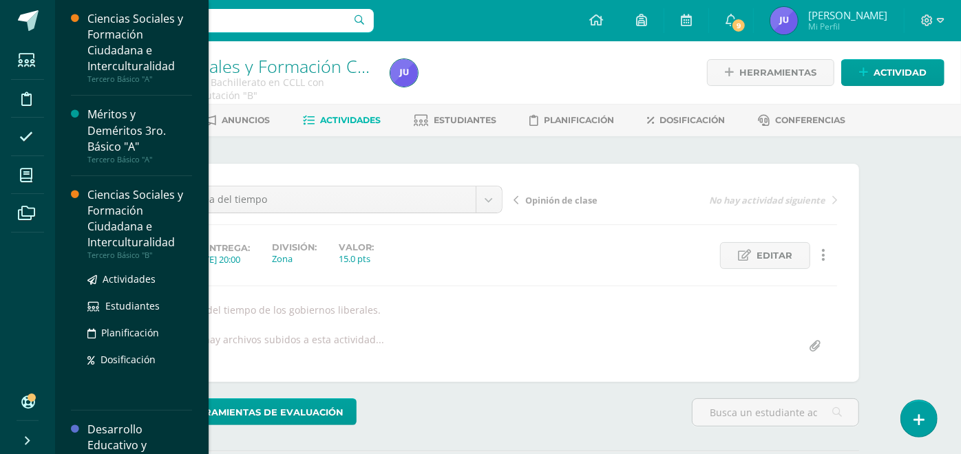
scroll to position [229, 0]
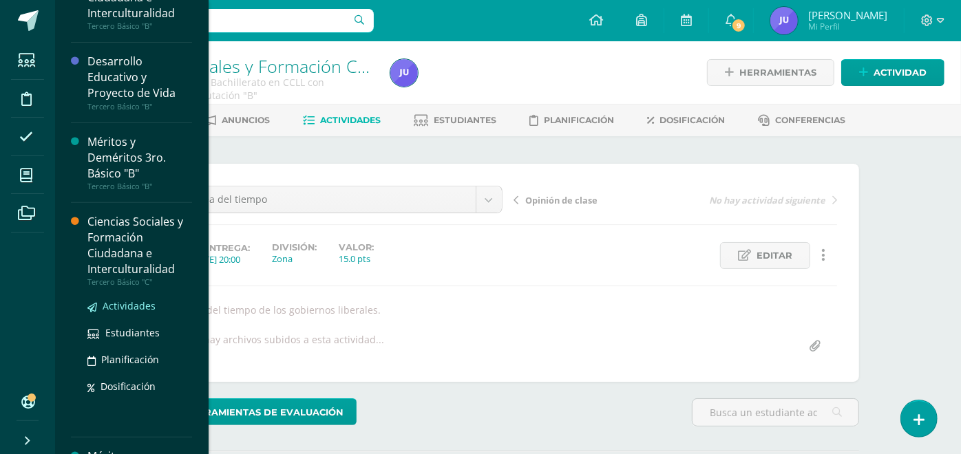
click at [126, 305] on span "Actividades" at bounding box center [129, 305] width 53 height 13
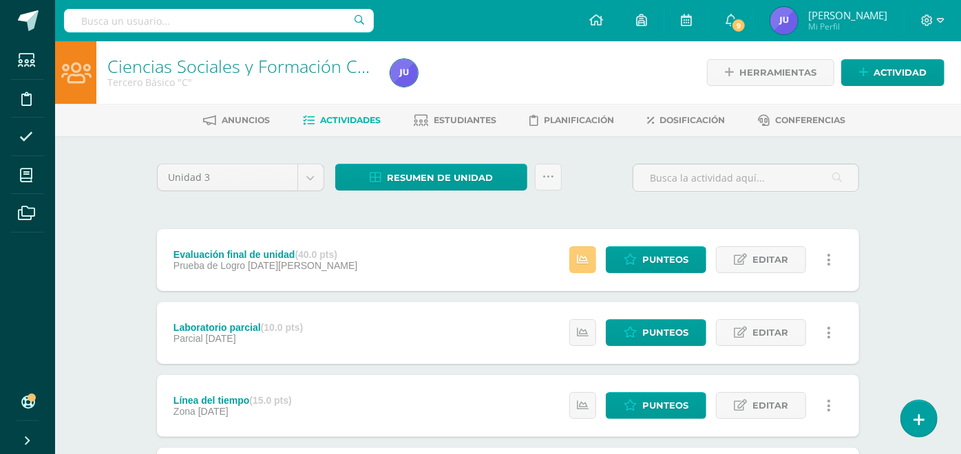
scroll to position [229, 0]
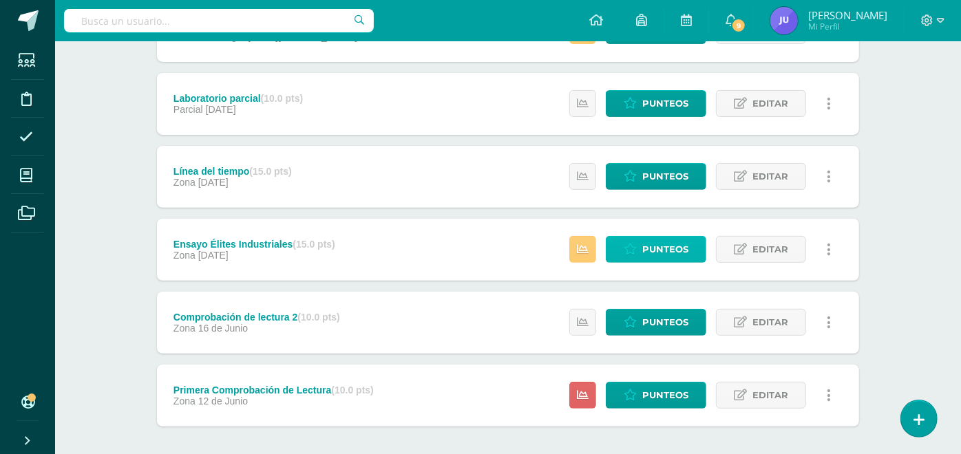
click at [662, 248] on span "Punteos" at bounding box center [665, 249] width 46 height 25
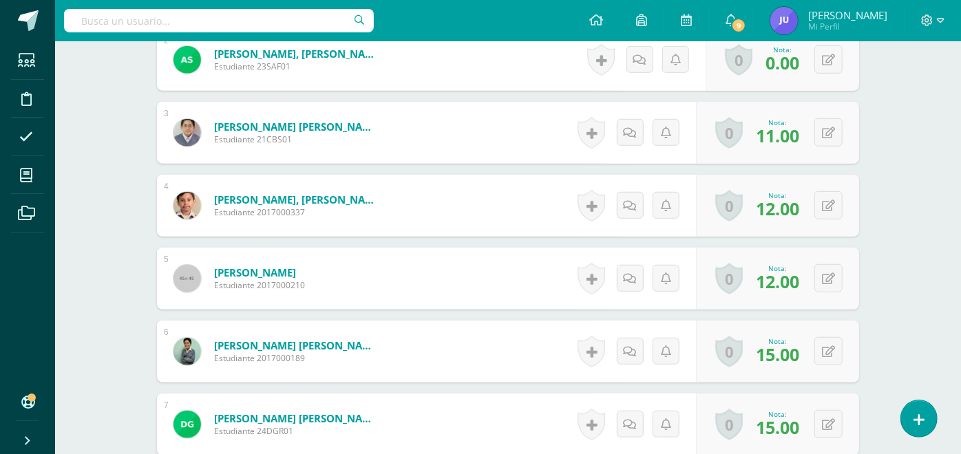
scroll to position [383, 0]
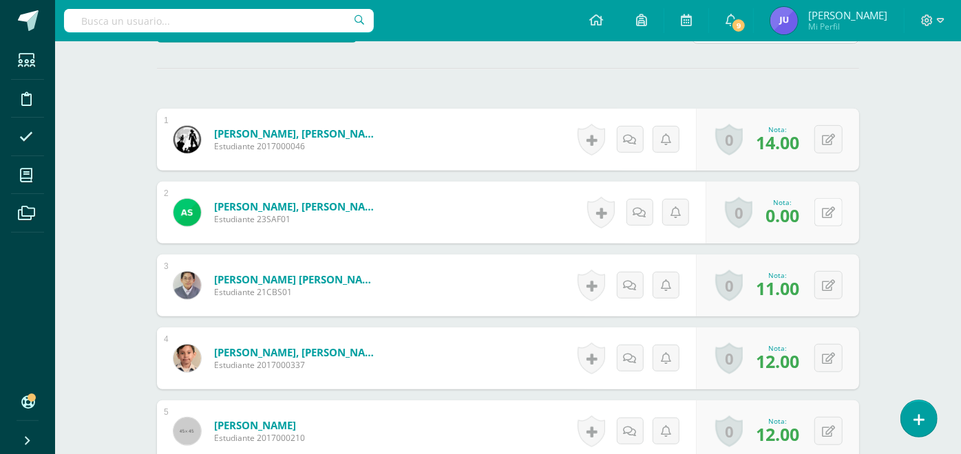
click at [838, 207] on button at bounding box center [828, 212] width 28 height 28
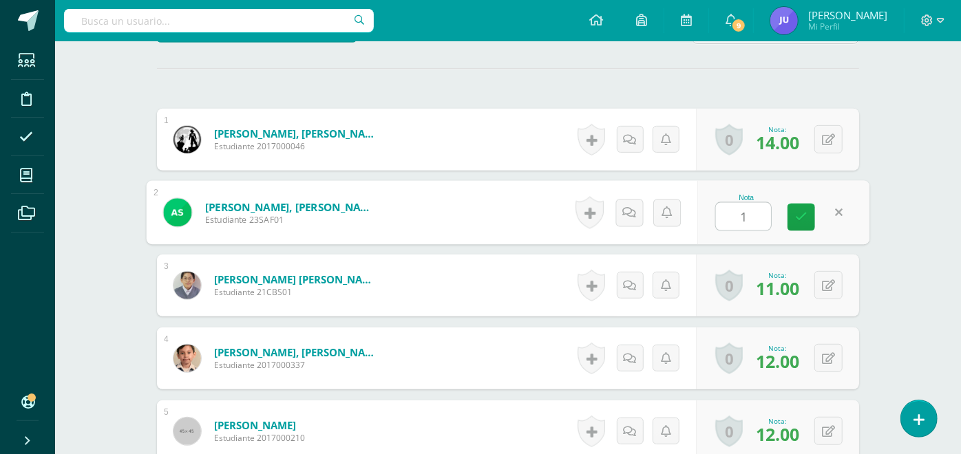
type input "15"
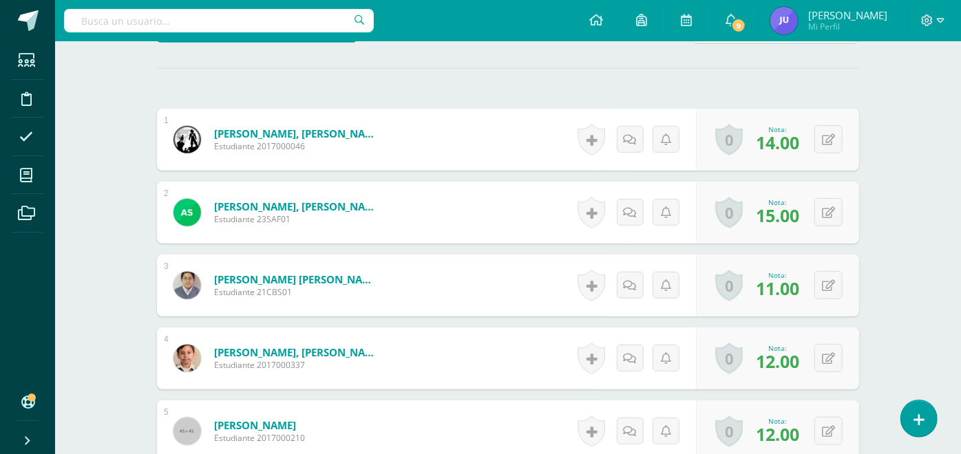
scroll to position [0, 0]
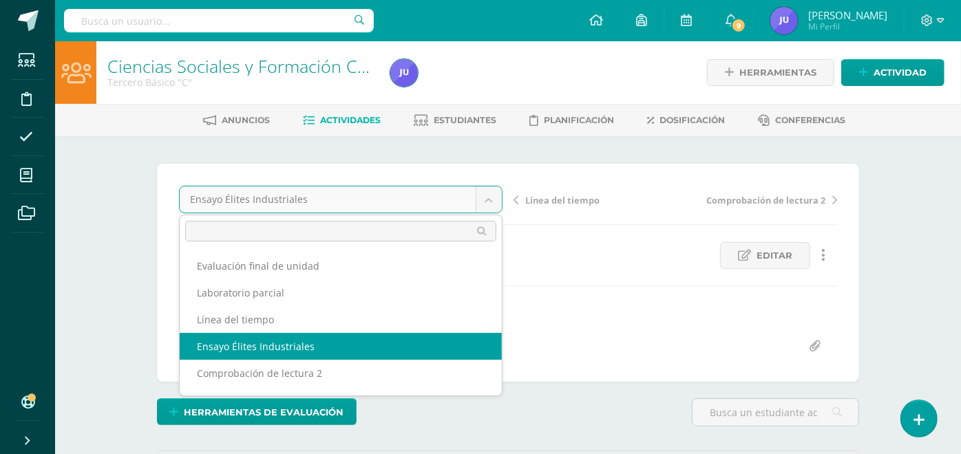
scroll to position [23, 0]
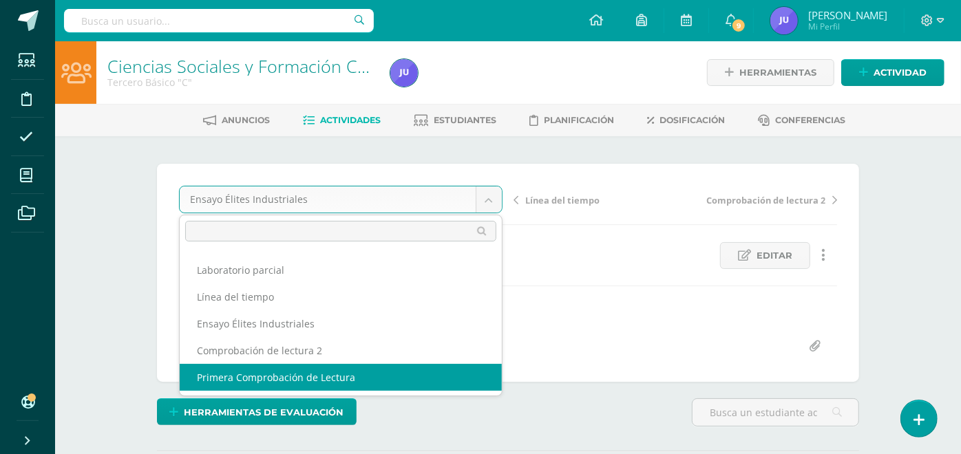
select select "/dashboard/teacher/grade-activity/174790/"
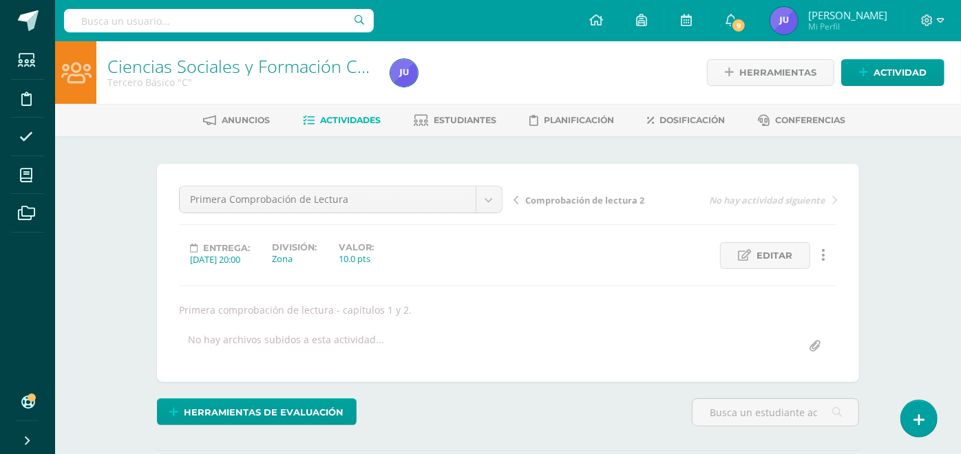
click at [465, 108] on div "Anuncios Actividades Estudiantes Planificación Dosificación Conferencias" at bounding box center [524, 120] width 939 height 32
click at [461, 122] on span "Estudiantes" at bounding box center [465, 120] width 63 height 10
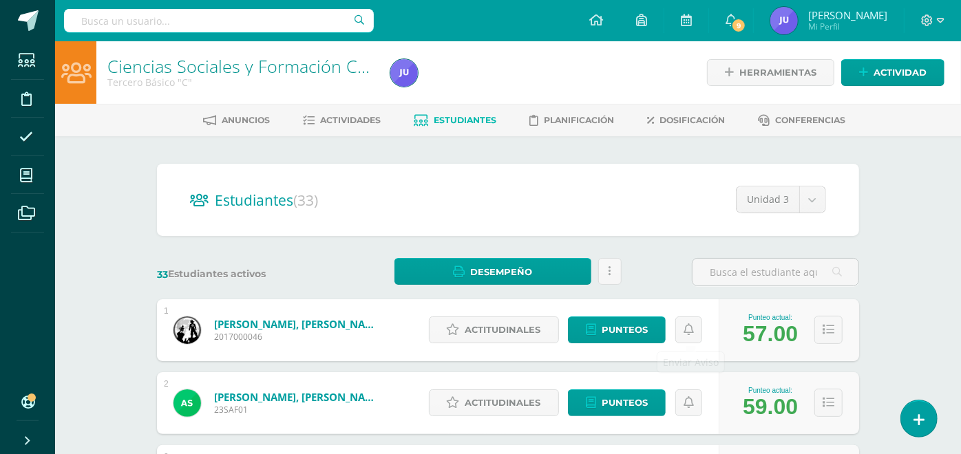
scroll to position [76, 0]
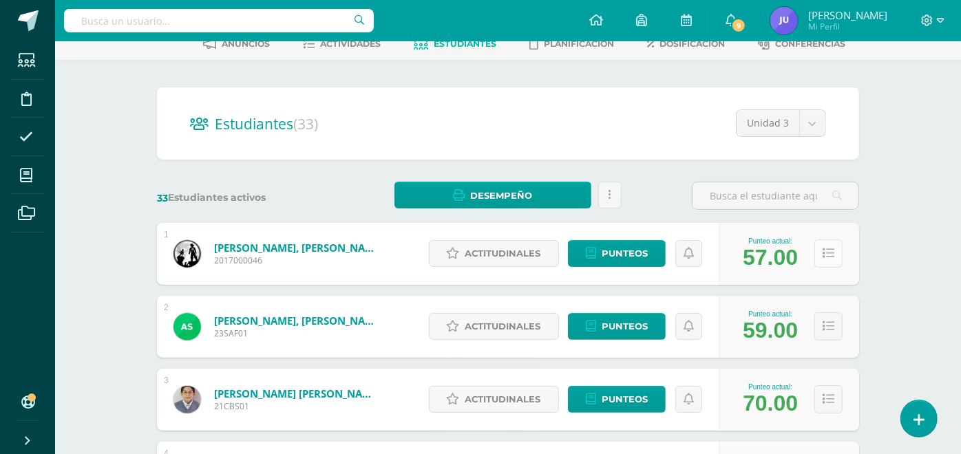
click at [828, 263] on button at bounding box center [828, 254] width 28 height 28
click at [828, 251] on icon at bounding box center [829, 254] width 12 height 12
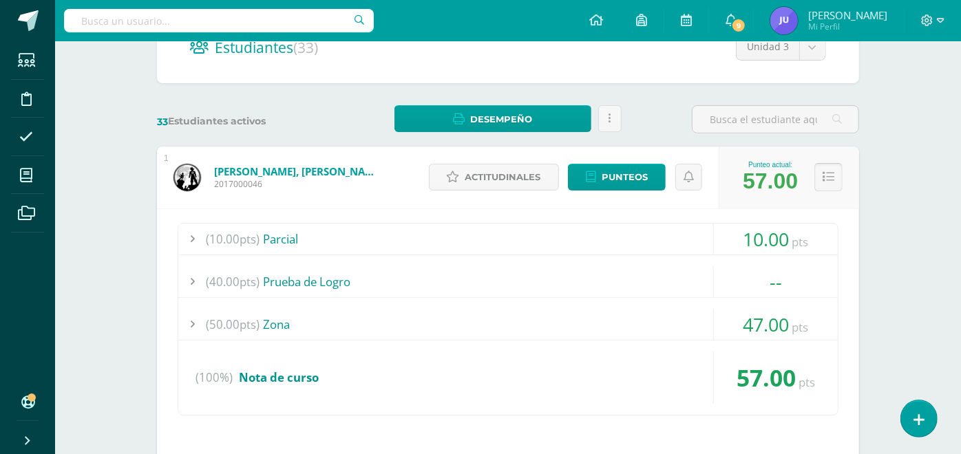
scroll to position [0, 0]
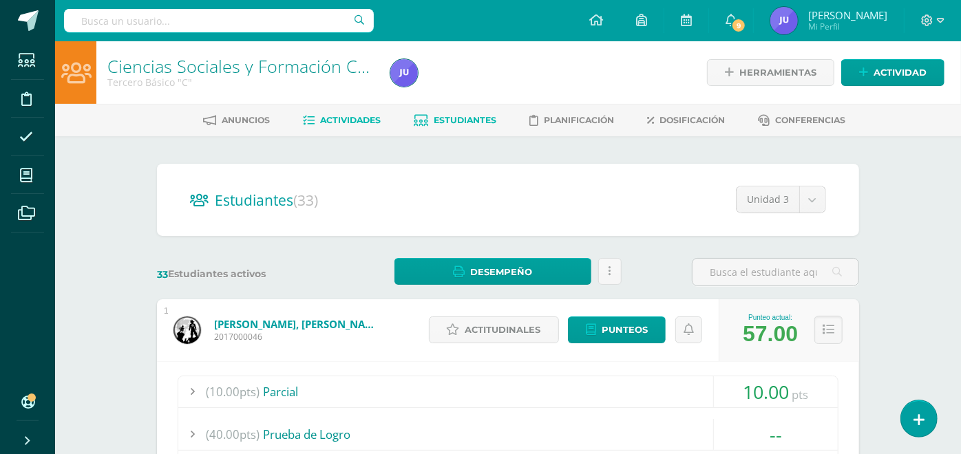
click at [332, 115] on span "Actividades" at bounding box center [351, 120] width 61 height 10
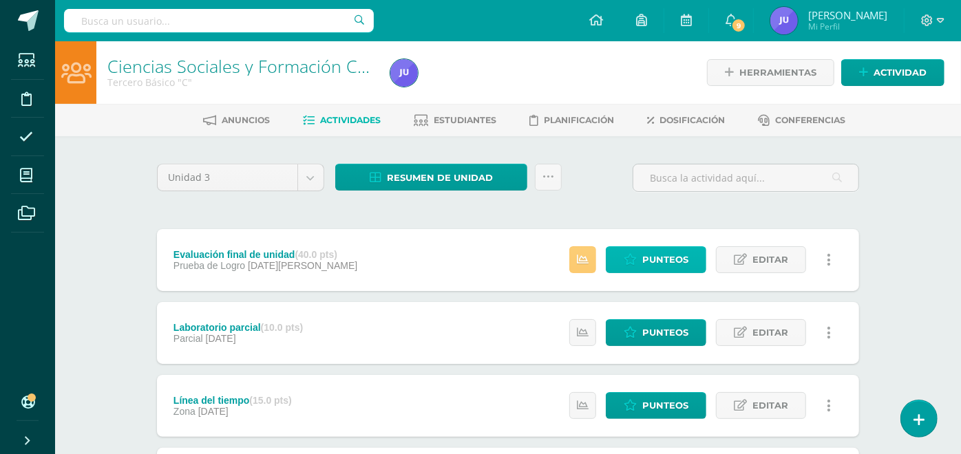
click at [651, 255] on span "Punteos" at bounding box center [665, 259] width 46 height 25
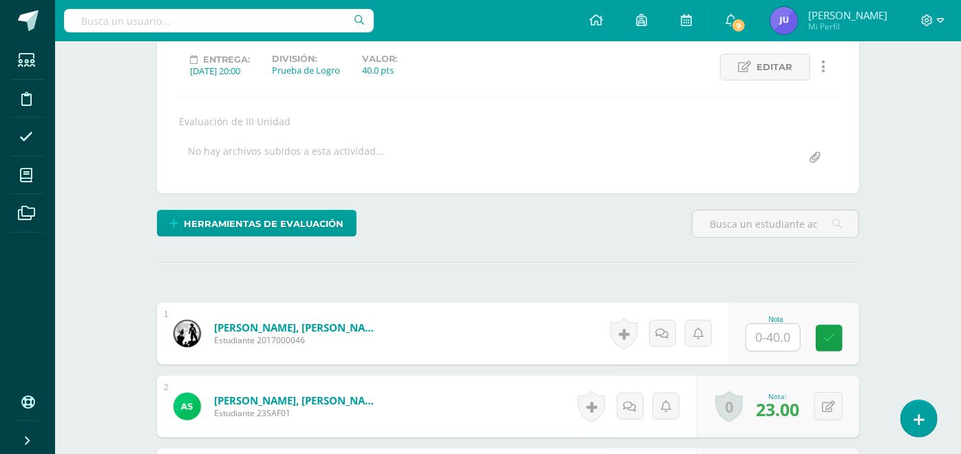
scroll to position [265, 0]
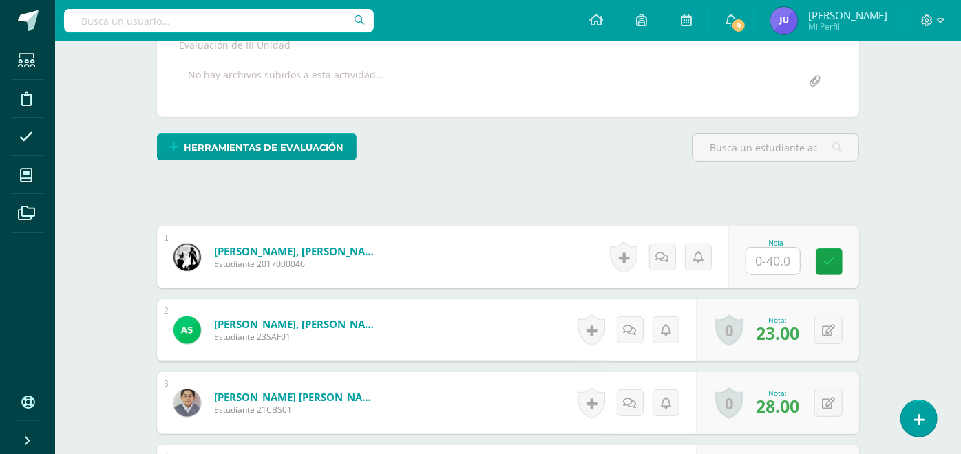
click at [770, 265] on input "text" at bounding box center [773, 261] width 54 height 27
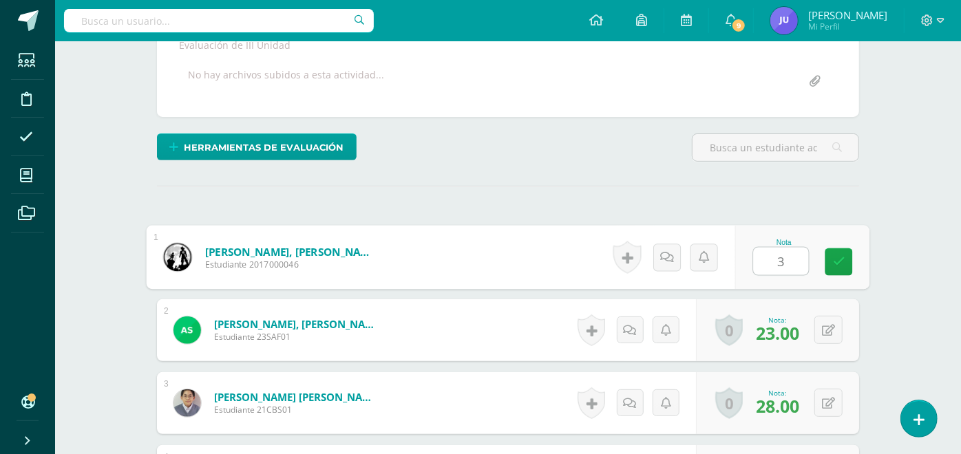
type input "33"
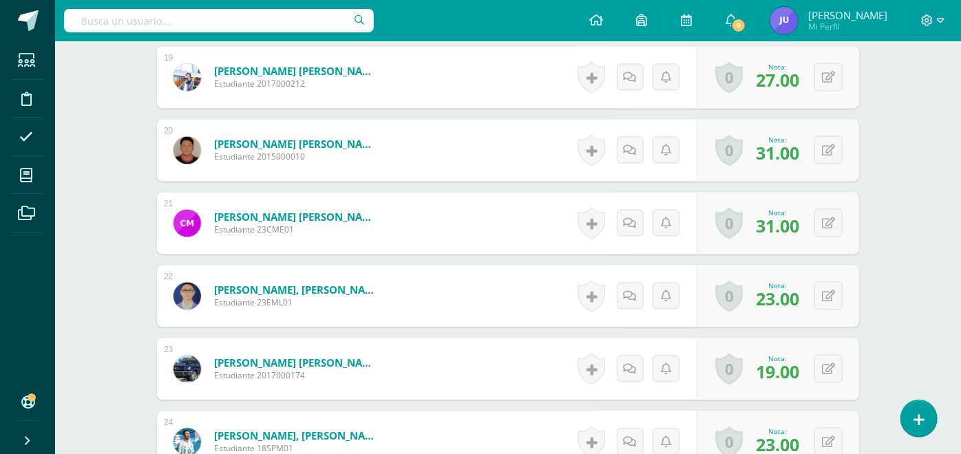
scroll to position [1912, 0]
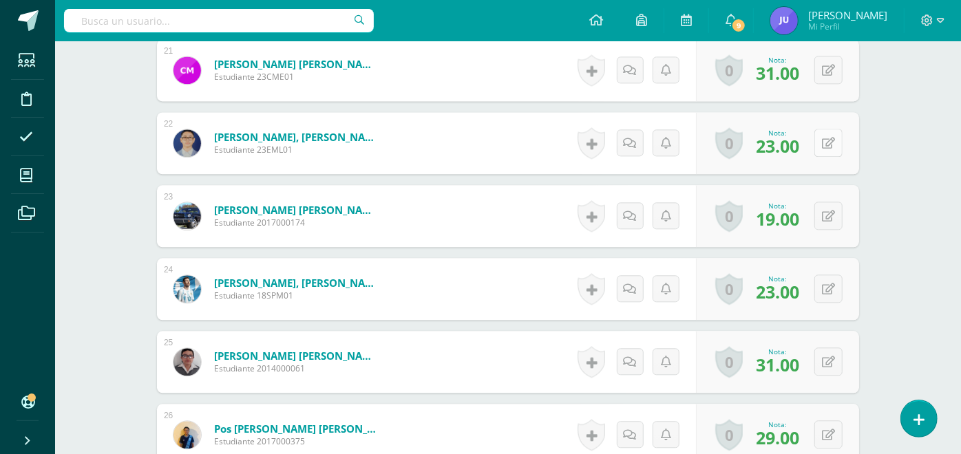
click at [824, 136] on button at bounding box center [828, 143] width 28 height 28
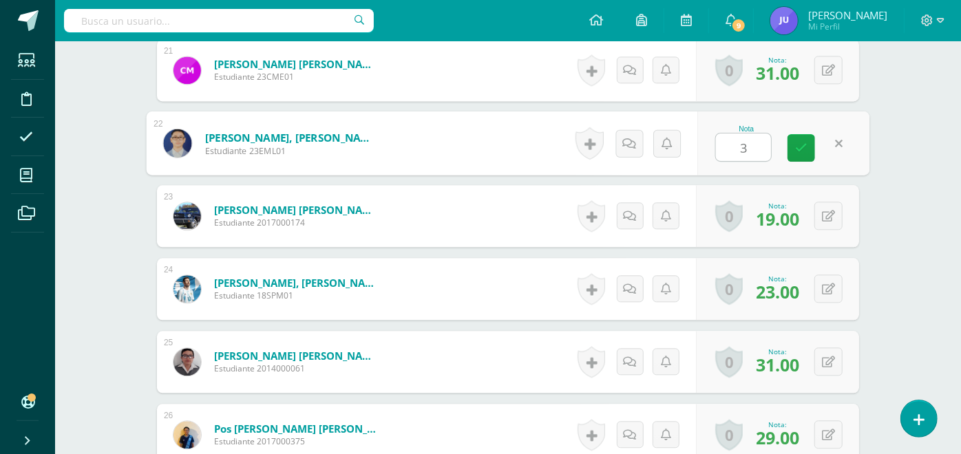
type input "30"
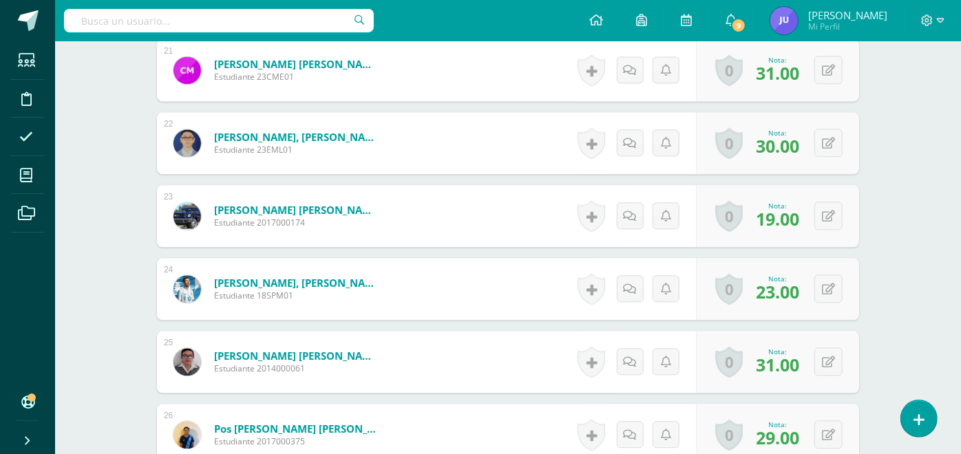
scroll to position [1988, 0]
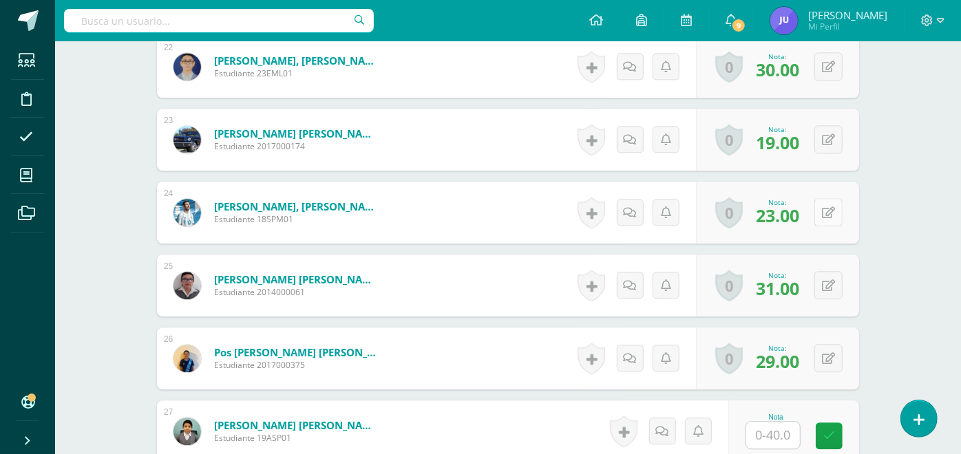
click at [836, 203] on button at bounding box center [828, 212] width 28 height 28
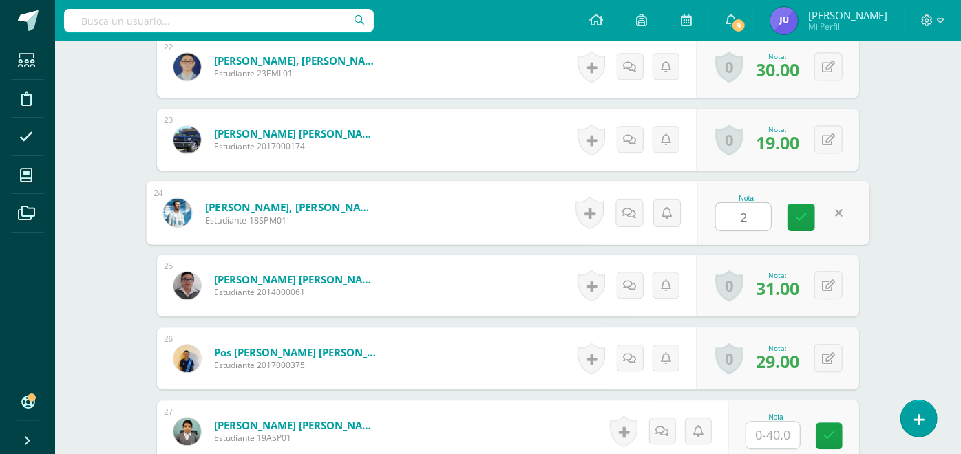
type input "28"
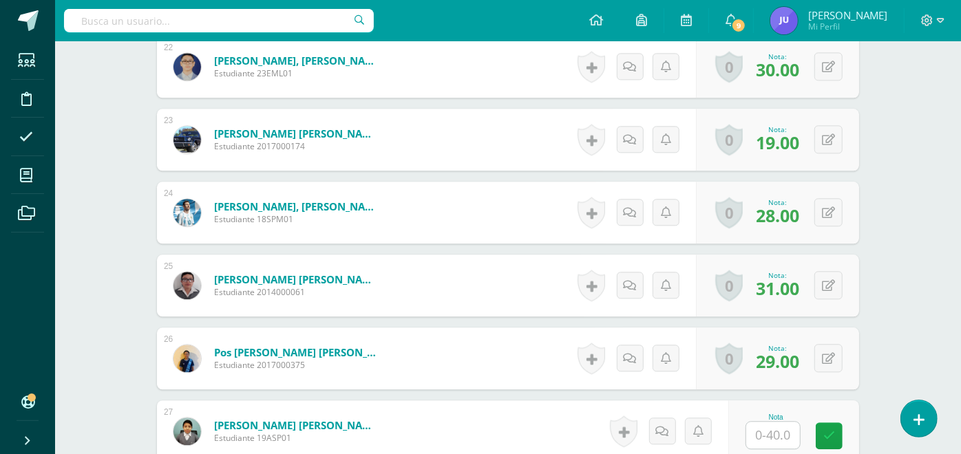
scroll to position [1912, 0]
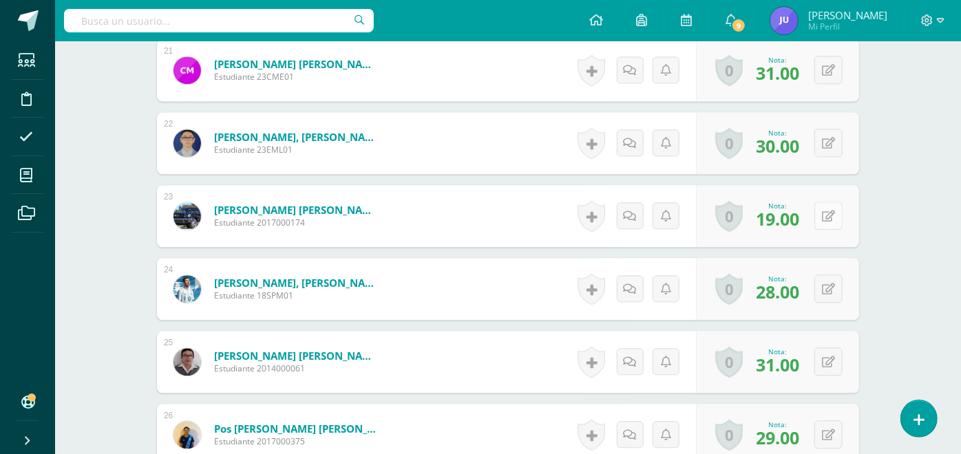
click at [833, 215] on icon at bounding box center [828, 217] width 13 height 12
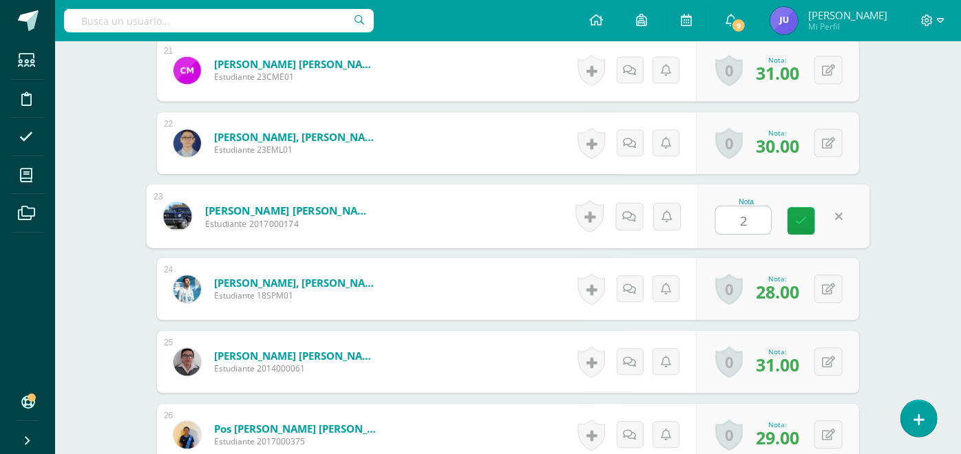
type input "22"
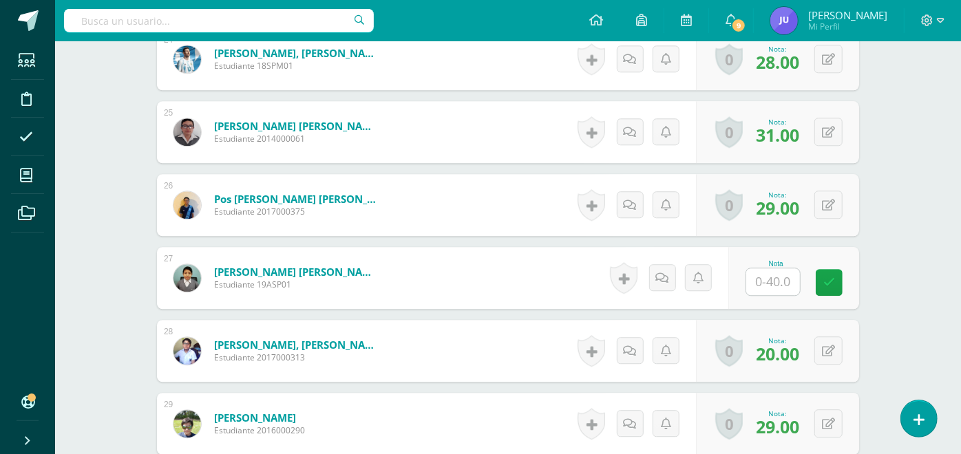
scroll to position [2218, 0]
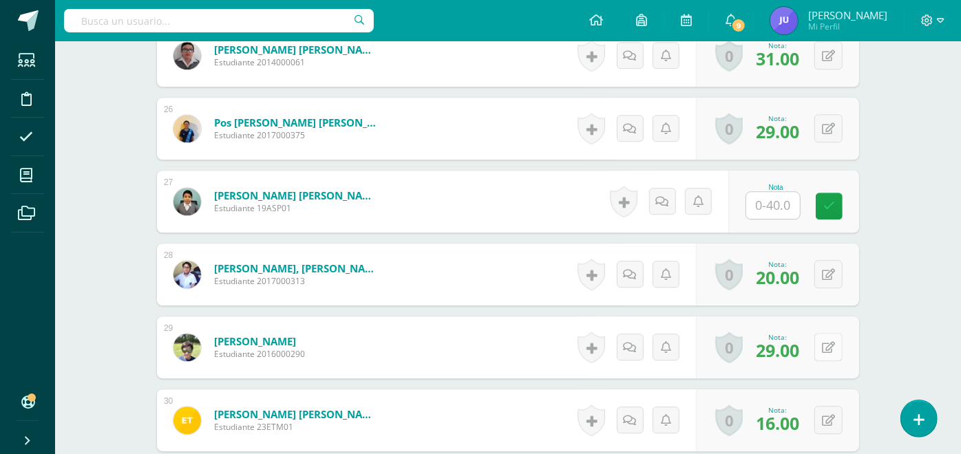
click at [836, 348] on button at bounding box center [828, 347] width 28 height 28
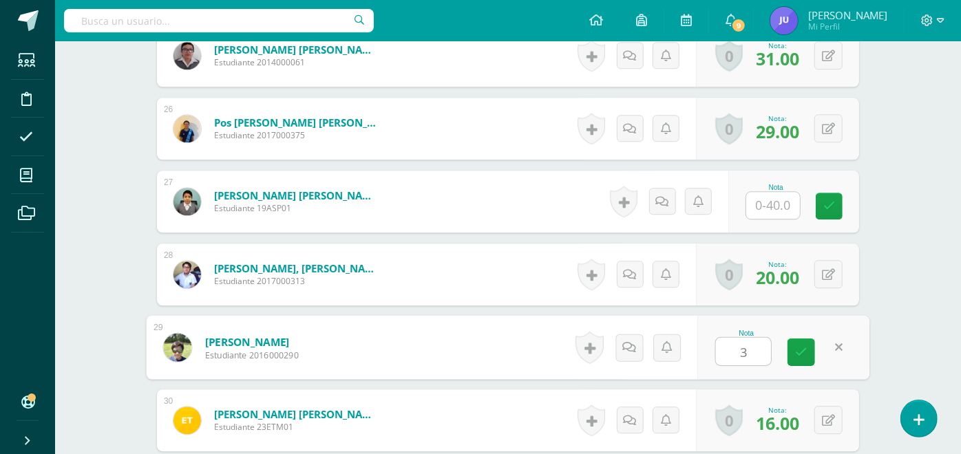
type input "32"
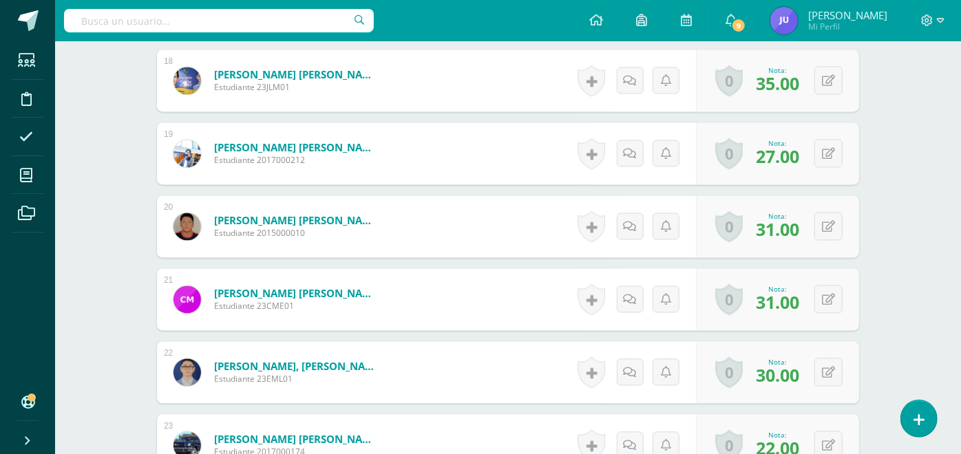
scroll to position [1223, 0]
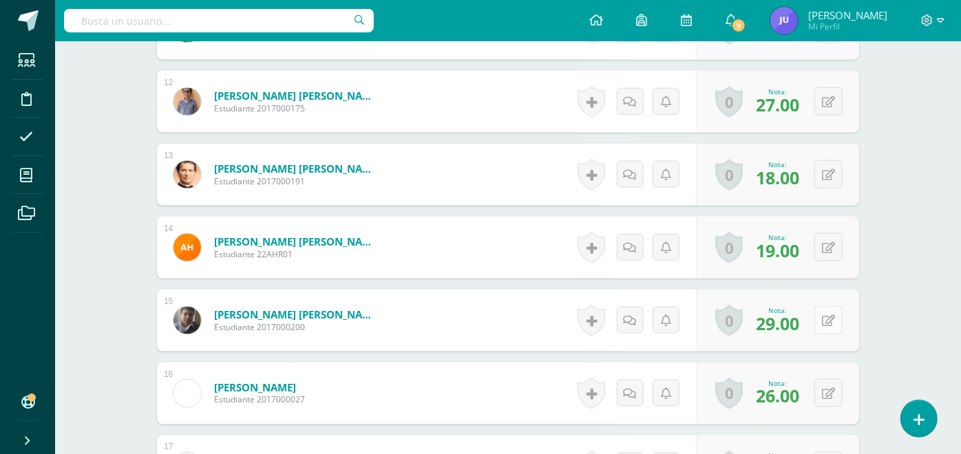
click at [837, 320] on button at bounding box center [828, 320] width 28 height 28
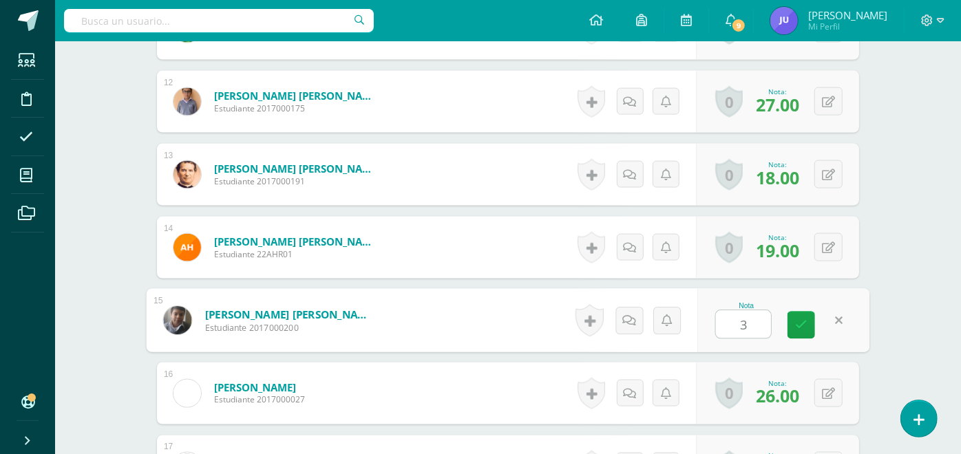
type input "32"
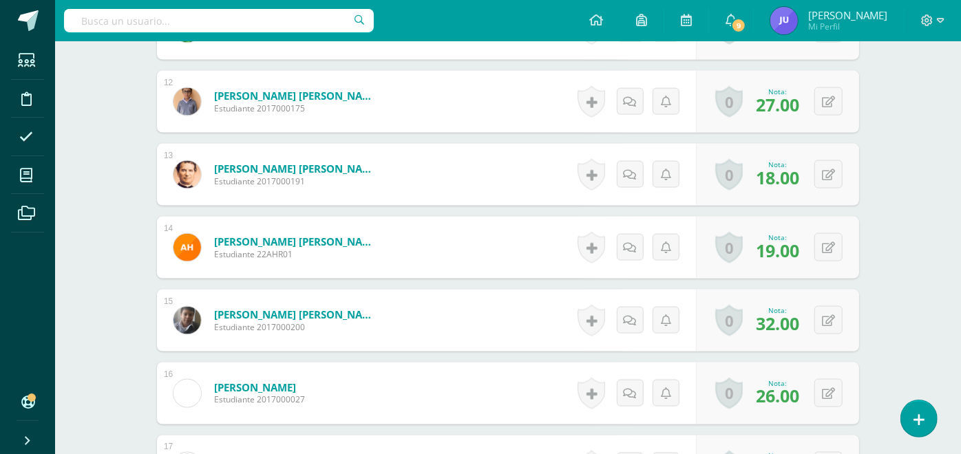
scroll to position [1147, 0]
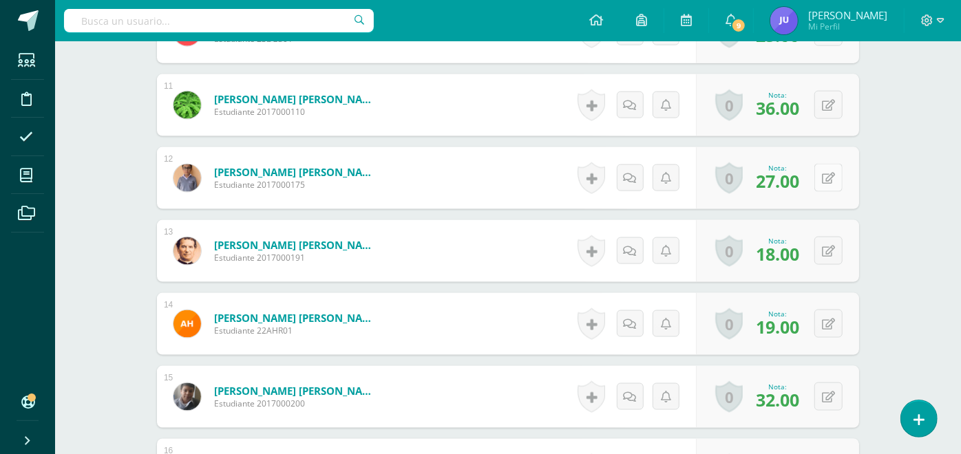
click at [836, 178] on button at bounding box center [828, 178] width 28 height 28
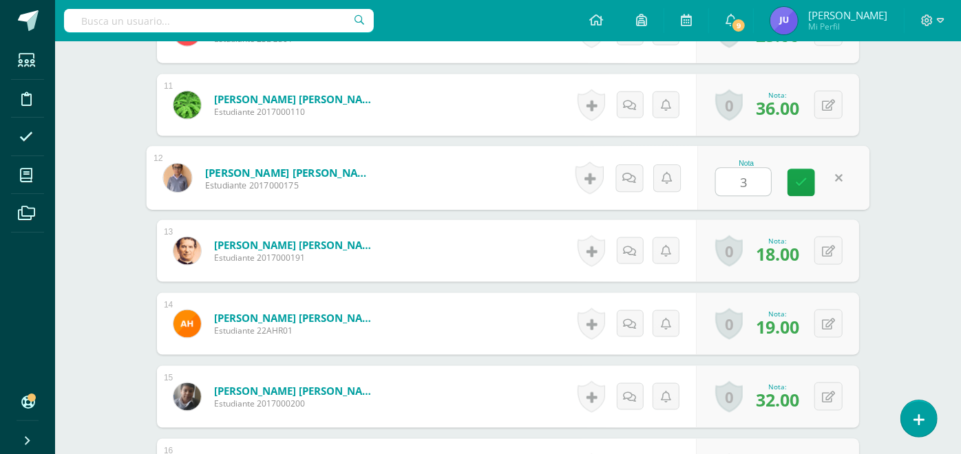
type input "33"
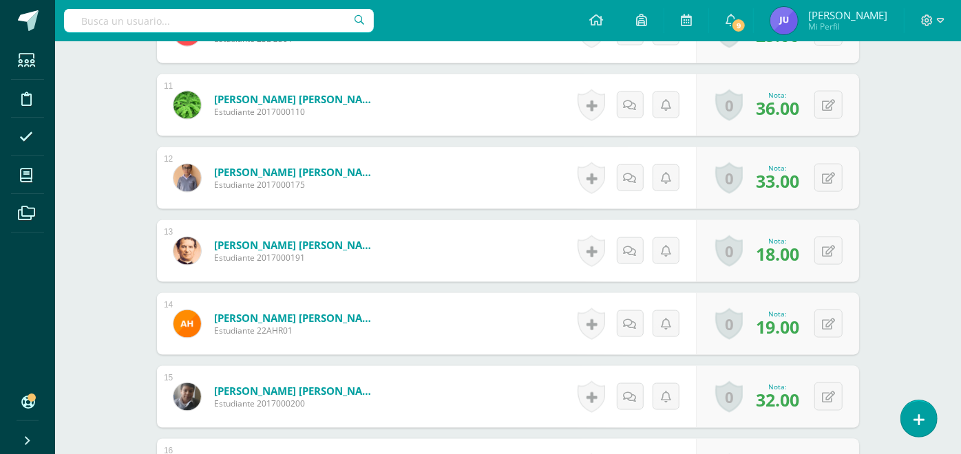
scroll to position [1453, 0]
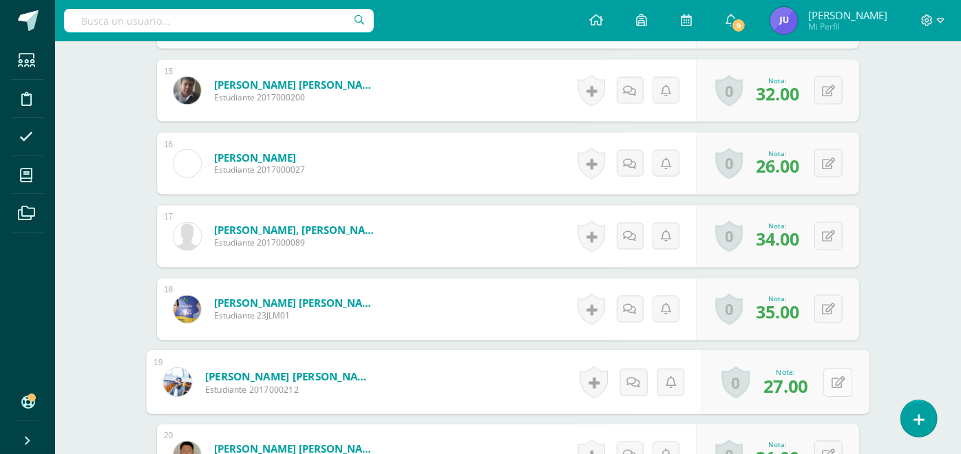
click at [836, 379] on button at bounding box center [837, 382] width 29 height 29
type input "2"
type input "30"
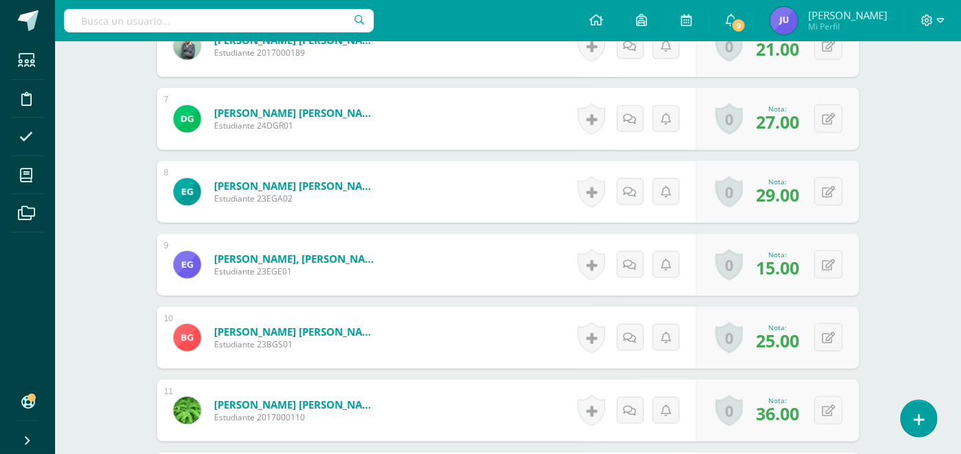
scroll to position [918, 0]
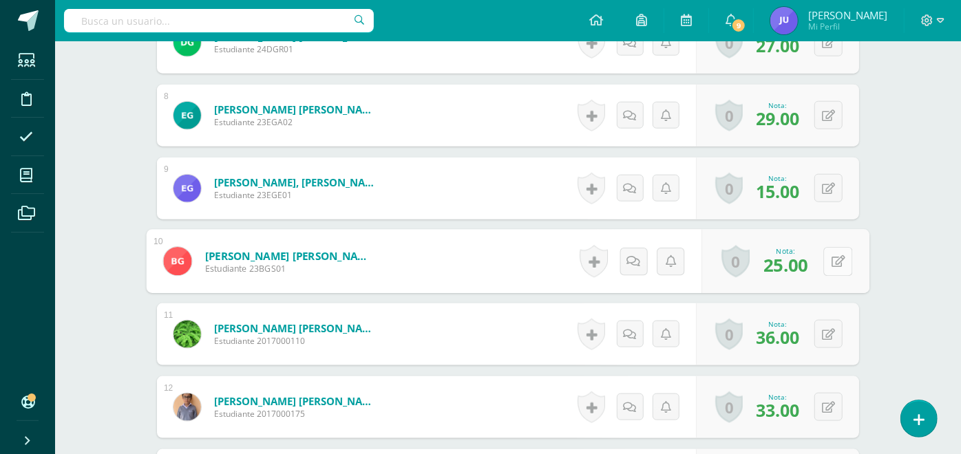
click at [832, 257] on icon at bounding box center [839, 261] width 14 height 12
type input "27"
click at [828, 191] on button at bounding box center [828, 188] width 28 height 28
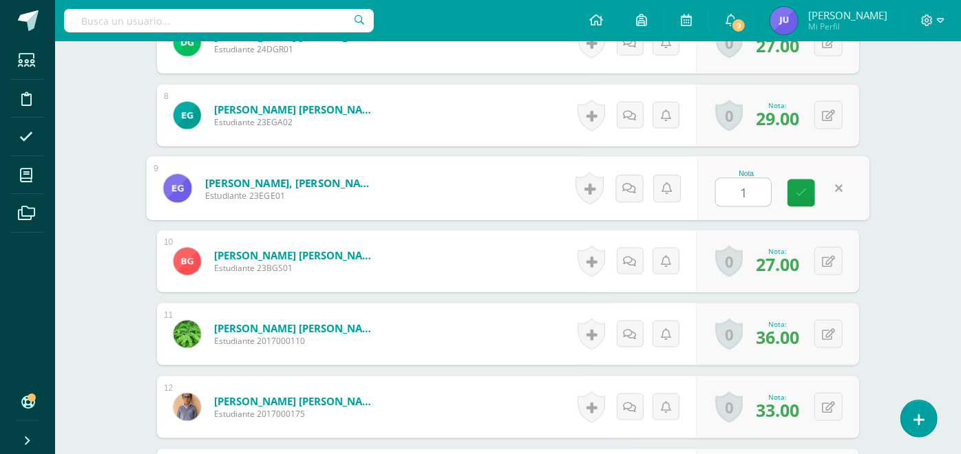
type input "18"
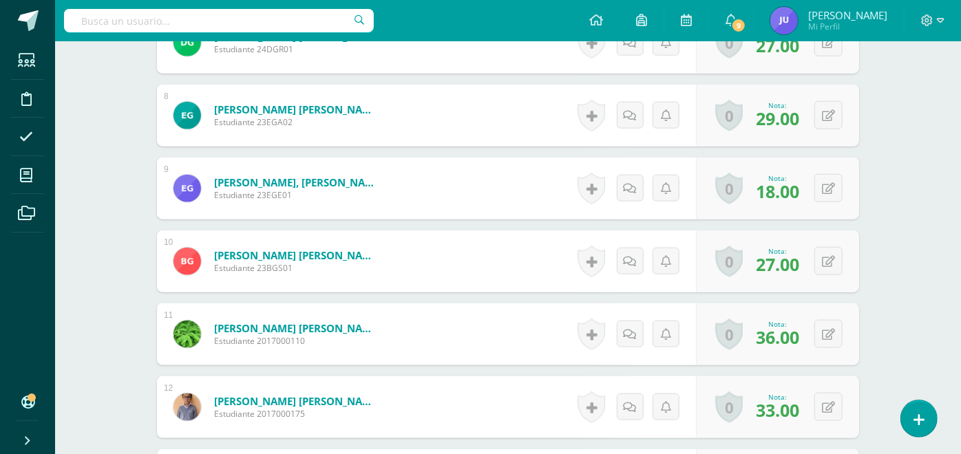
scroll to position [611, 0]
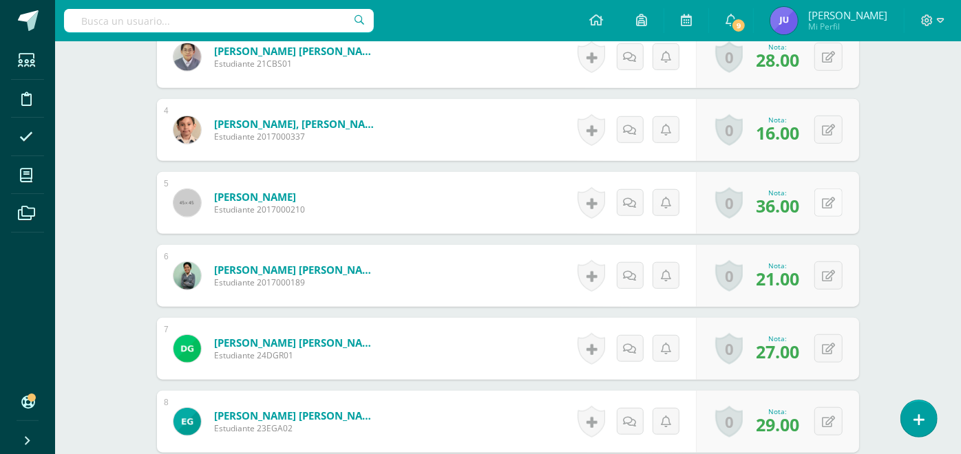
click at [825, 202] on button at bounding box center [828, 203] width 28 height 28
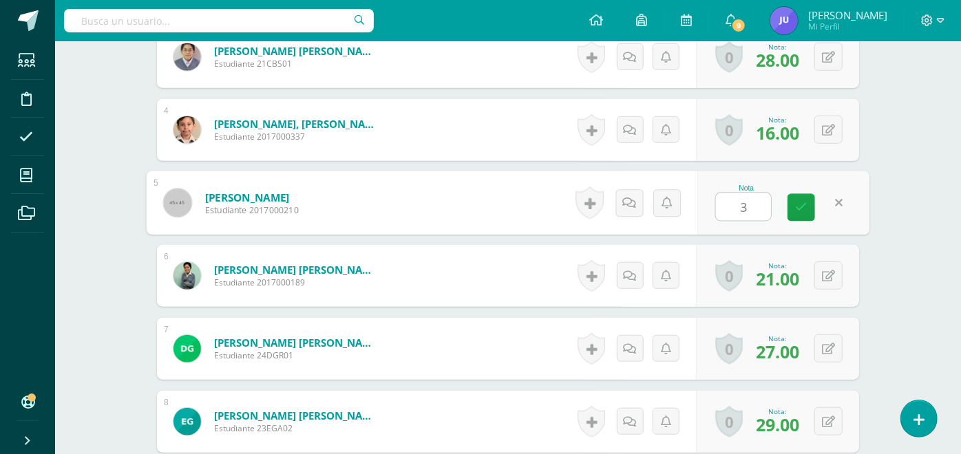
type input "38"
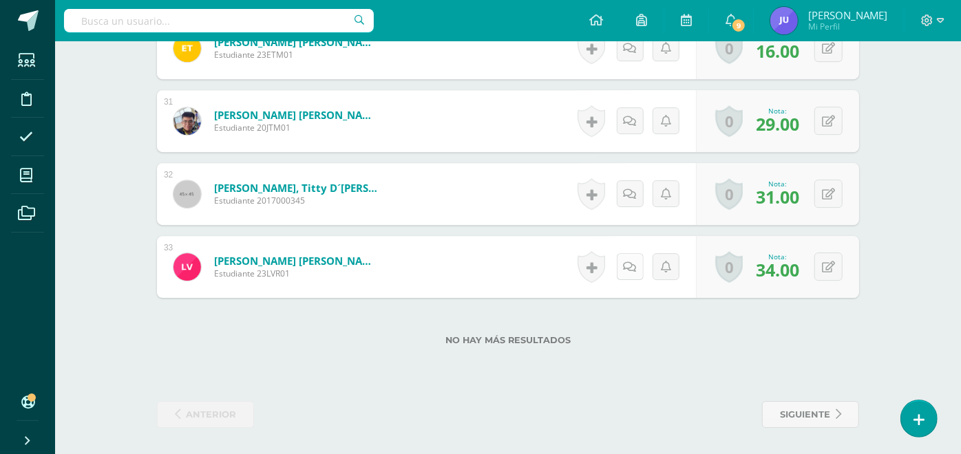
scroll to position [2438, 0]
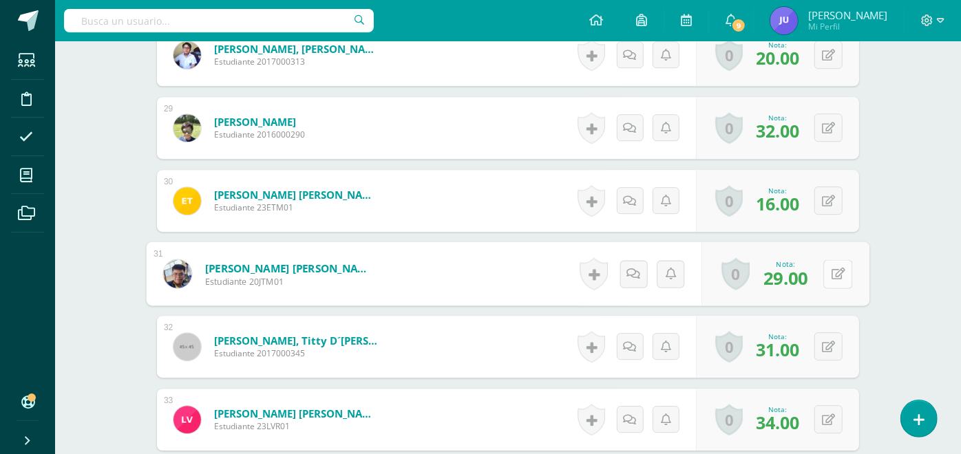
click at [835, 269] on button at bounding box center [837, 274] width 29 height 29
type input "33"
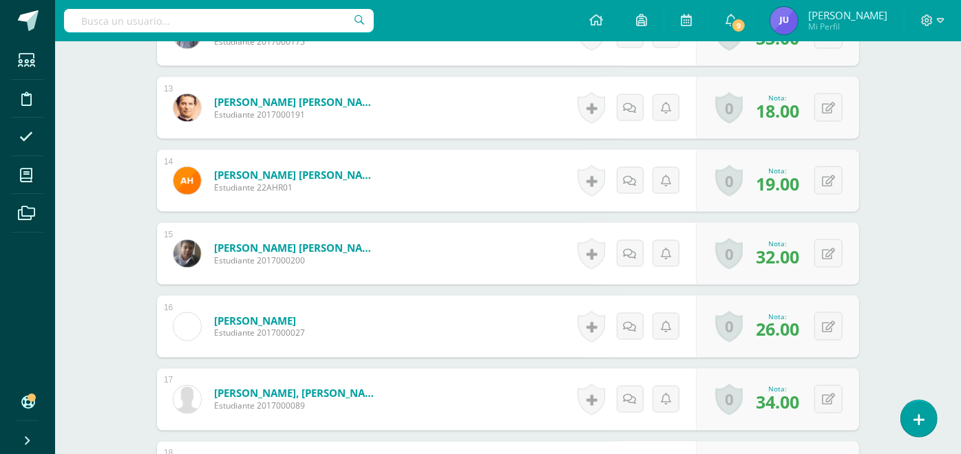
scroll to position [1061, 0]
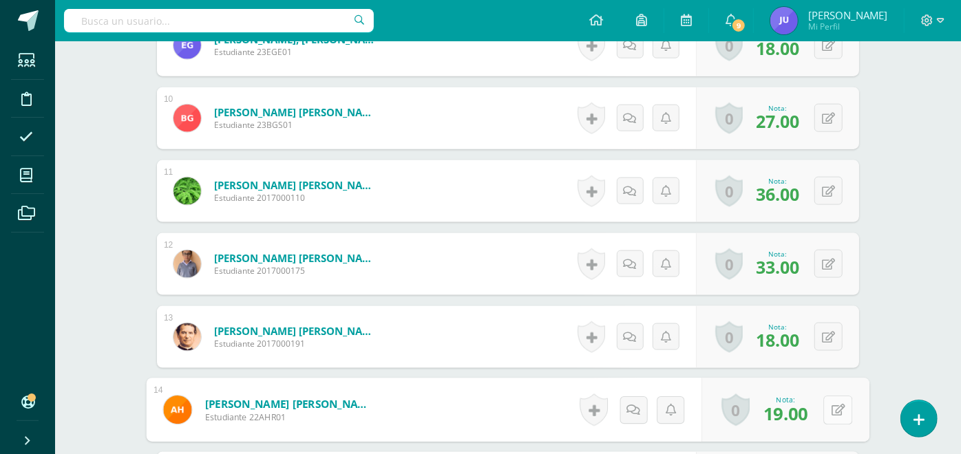
click at [833, 414] on button at bounding box center [837, 410] width 29 height 29
type input "22"
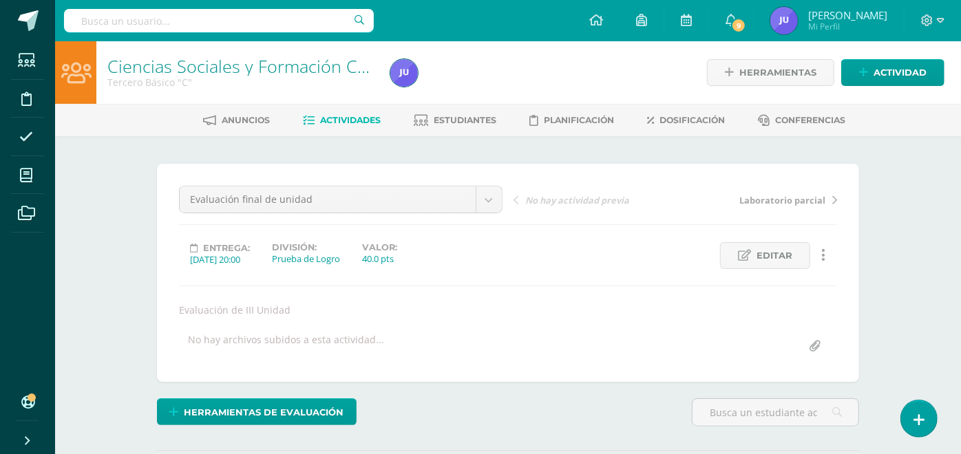
scroll to position [382, 0]
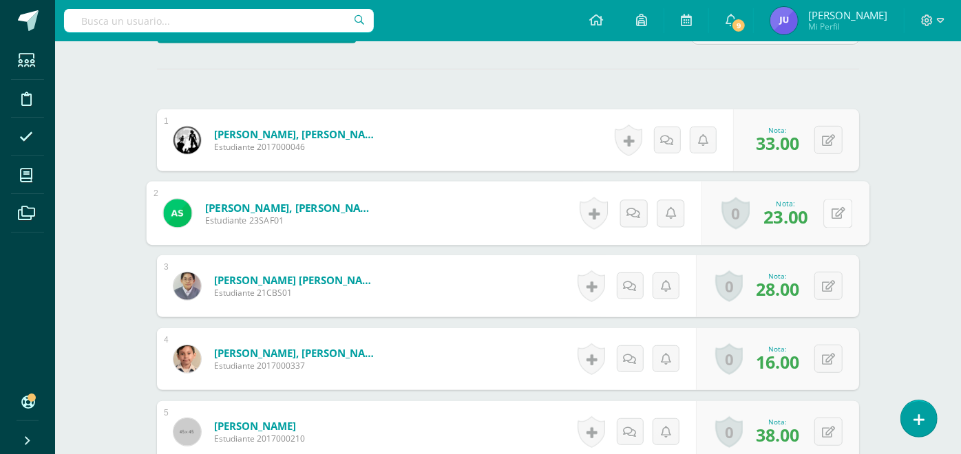
click at [842, 214] on button at bounding box center [837, 213] width 29 height 29
type input "30"
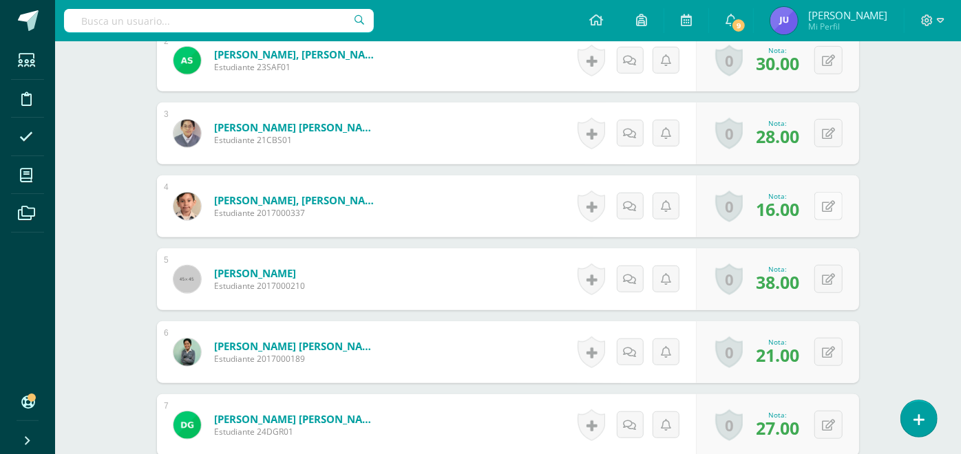
click at [834, 208] on icon at bounding box center [828, 207] width 13 height 12
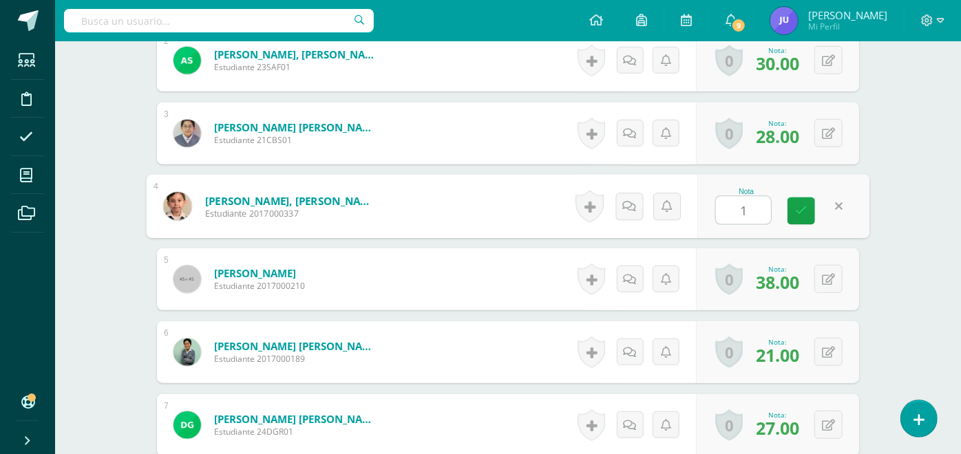
type input "19"
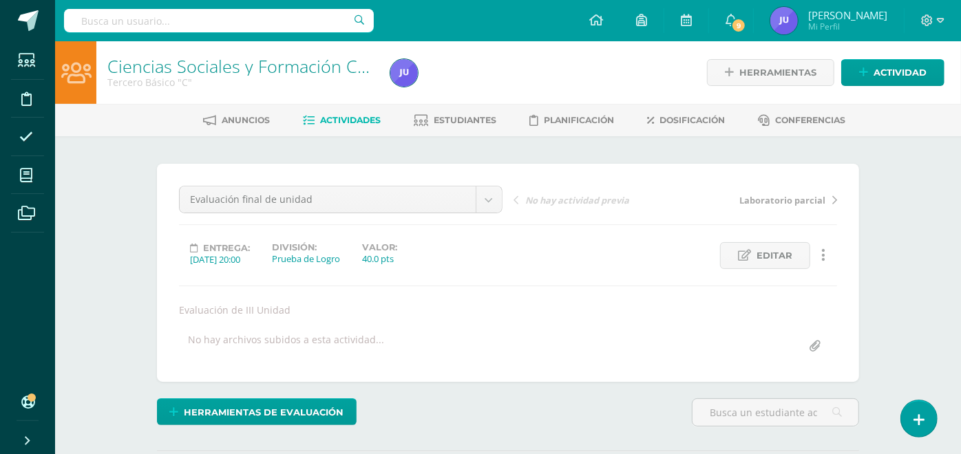
scroll to position [229, 0]
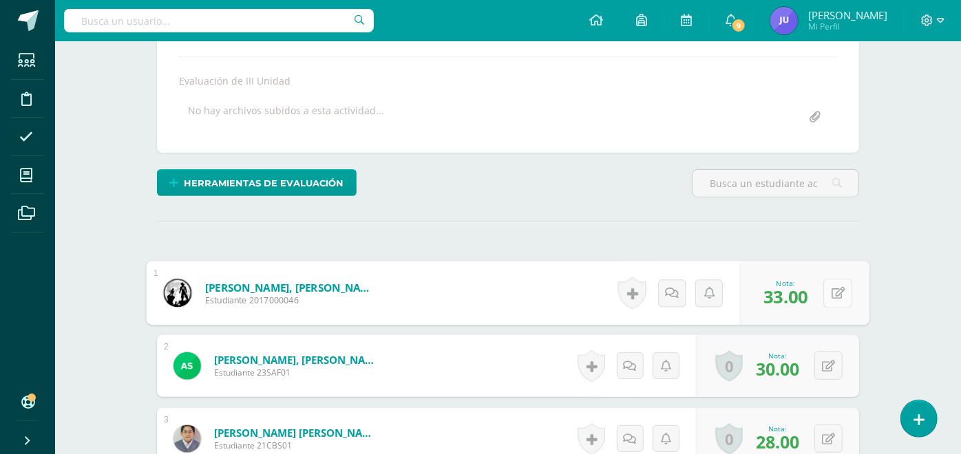
click at [832, 297] on button at bounding box center [837, 293] width 29 height 29
type input "35"
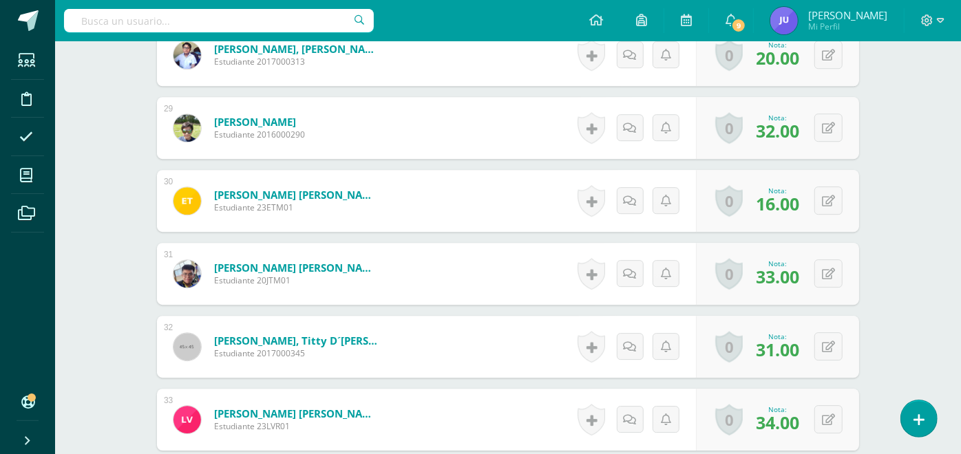
scroll to position [2361, 0]
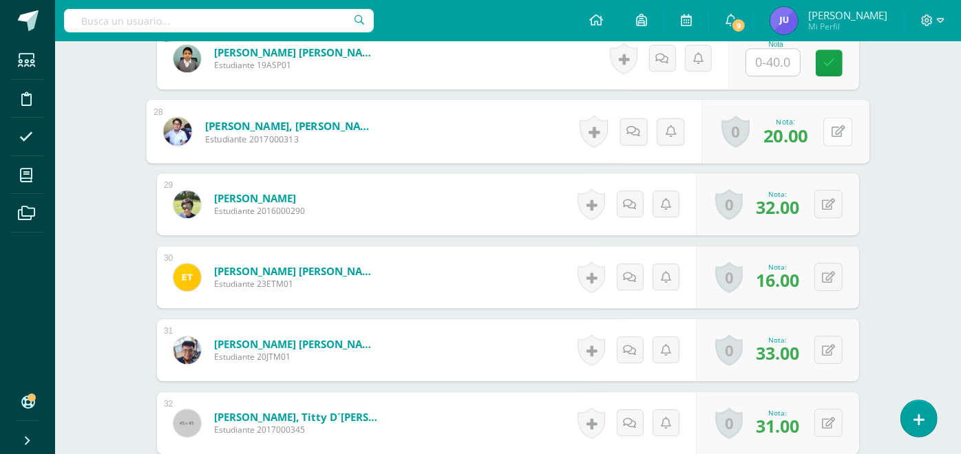
click at [828, 129] on button at bounding box center [837, 131] width 29 height 29
type input "23"
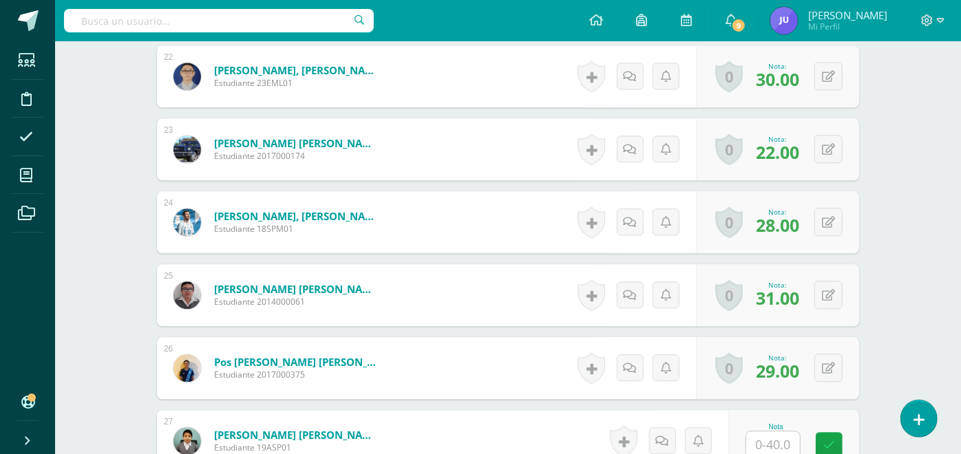
scroll to position [1826, 0]
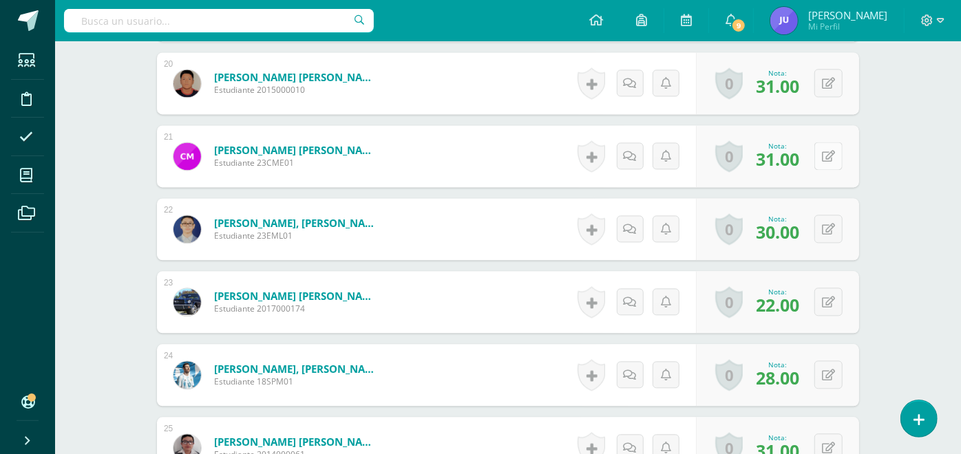
click at [830, 158] on icon at bounding box center [828, 157] width 13 height 12
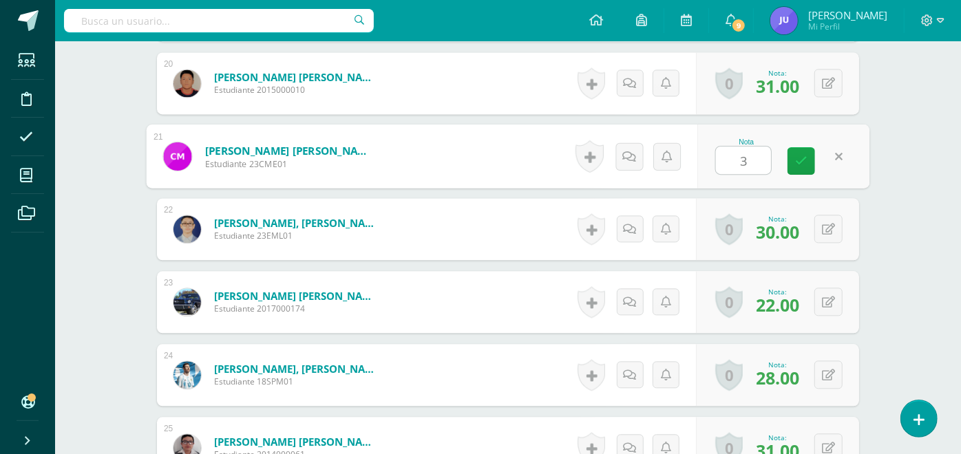
type input "33"
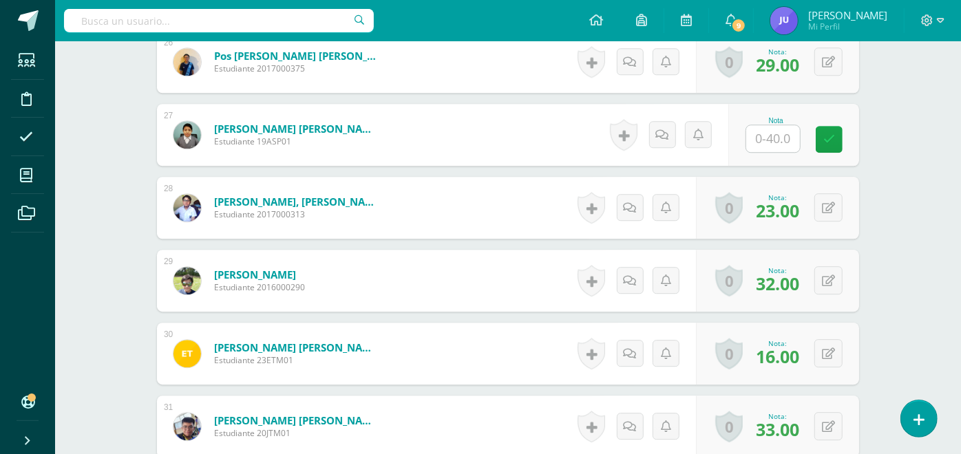
scroll to position [2591, 0]
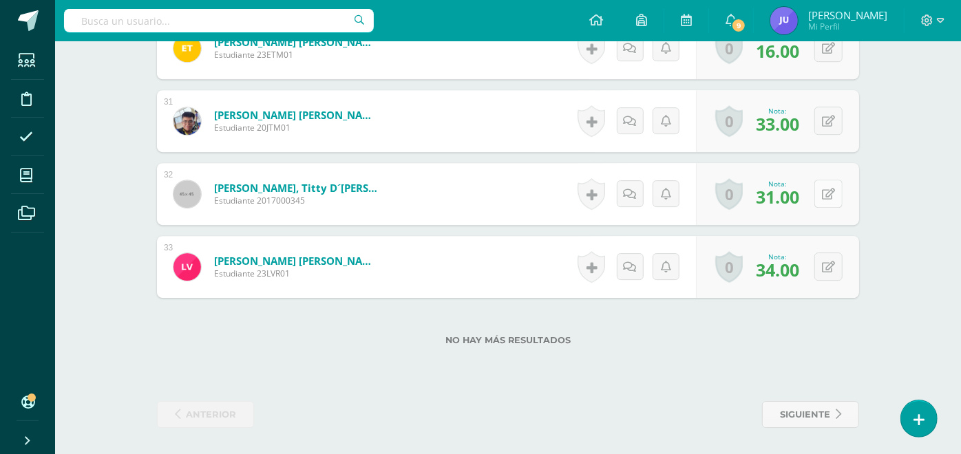
click at [825, 198] on button at bounding box center [828, 194] width 28 height 28
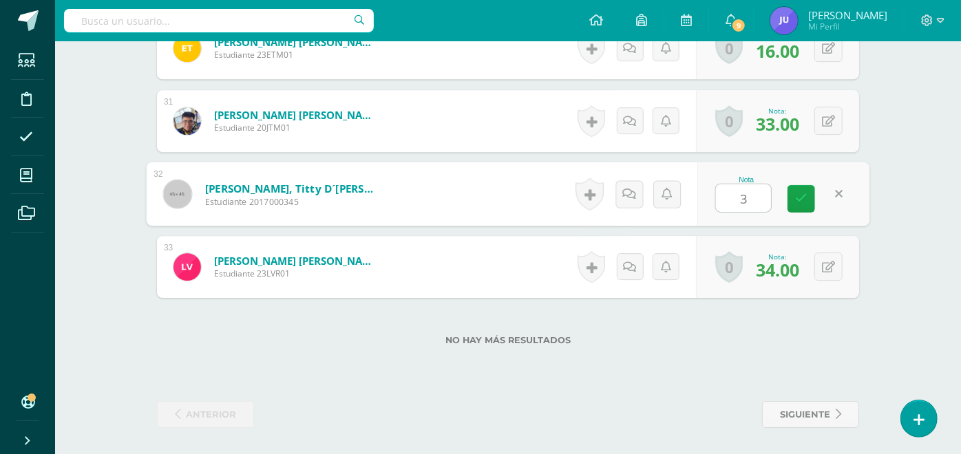
type input "33"
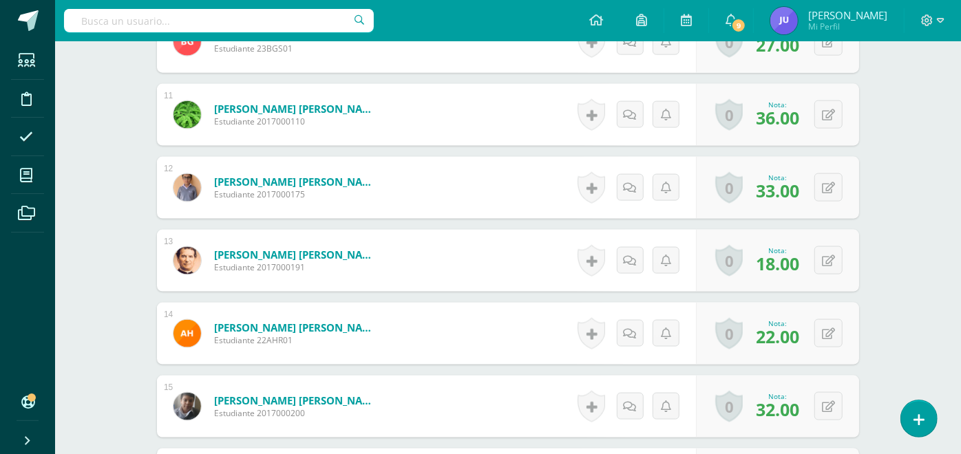
scroll to position [1444, 0]
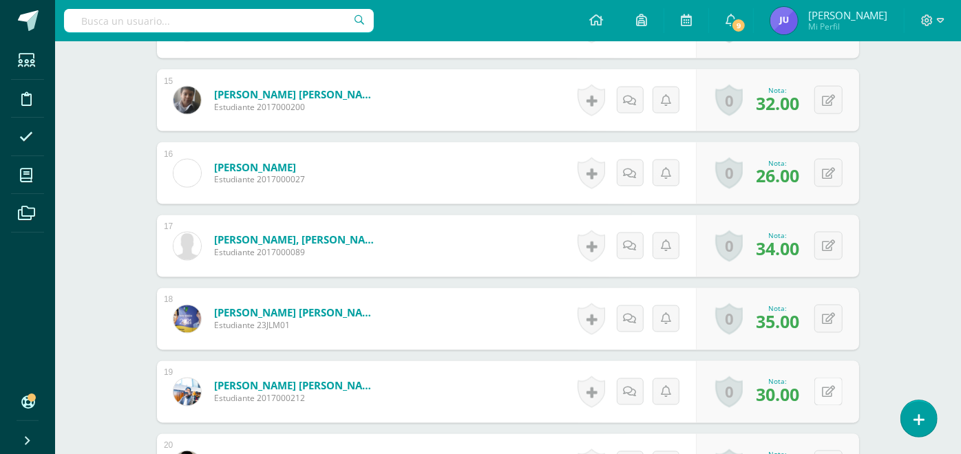
click at [830, 397] on button at bounding box center [828, 392] width 28 height 28
type input "32"
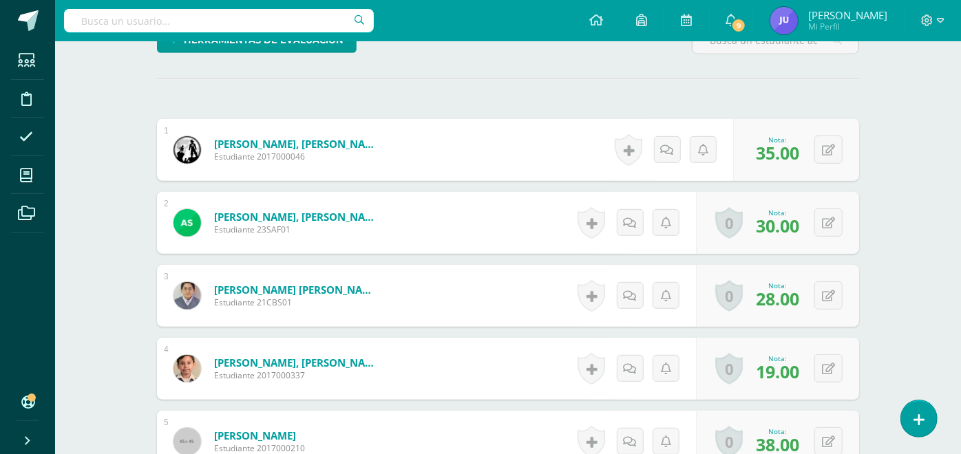
scroll to position [0, 0]
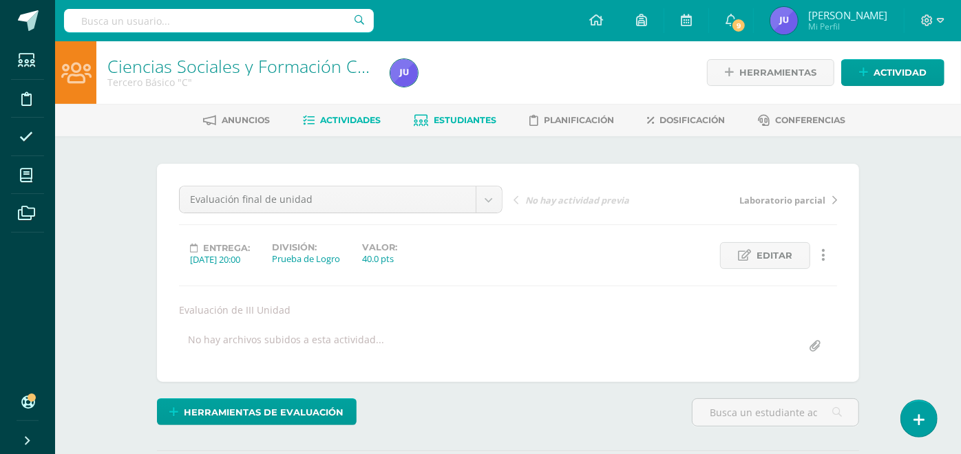
click at [463, 118] on span "Estudiantes" at bounding box center [465, 120] width 63 height 10
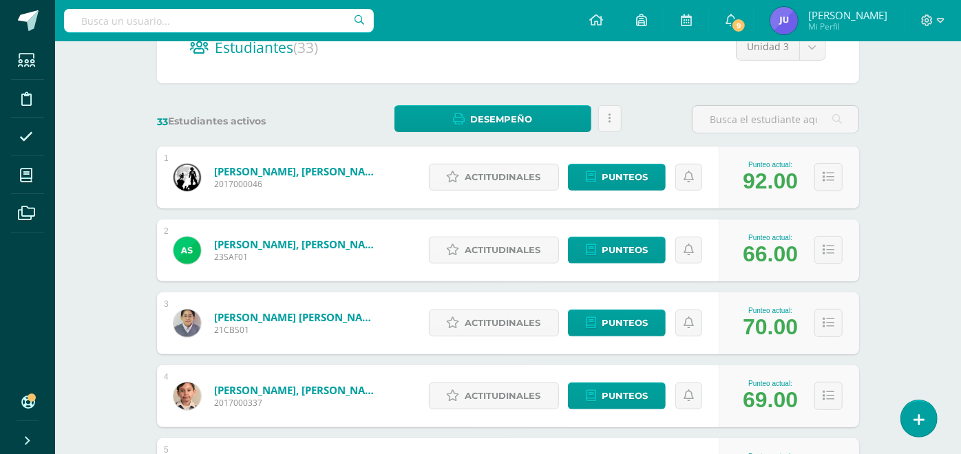
scroll to position [229, 0]
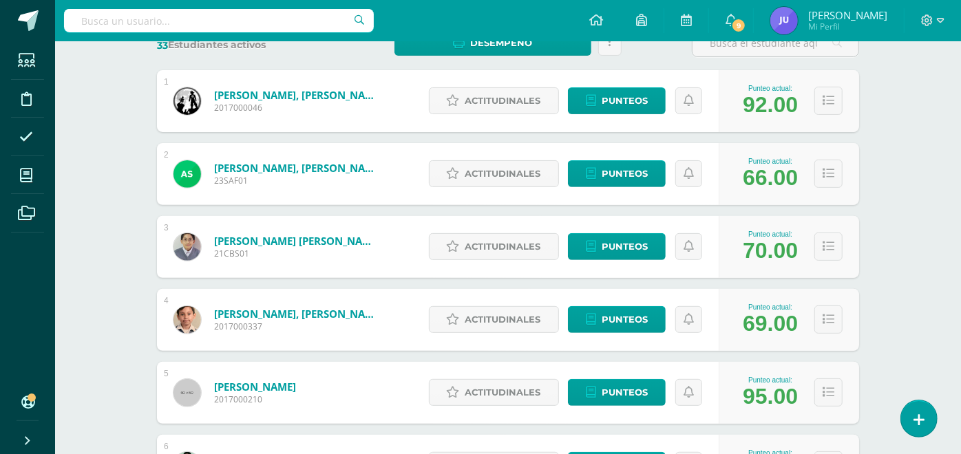
drag, startPoint x: 741, startPoint y: 178, endPoint x: 761, endPoint y: 180, distance: 20.2
click at [761, 180] on div "Punteo actual: 66.00" at bounding box center [770, 174] width 69 height 33
click at [766, 180] on div "66.00" at bounding box center [770, 177] width 55 height 25
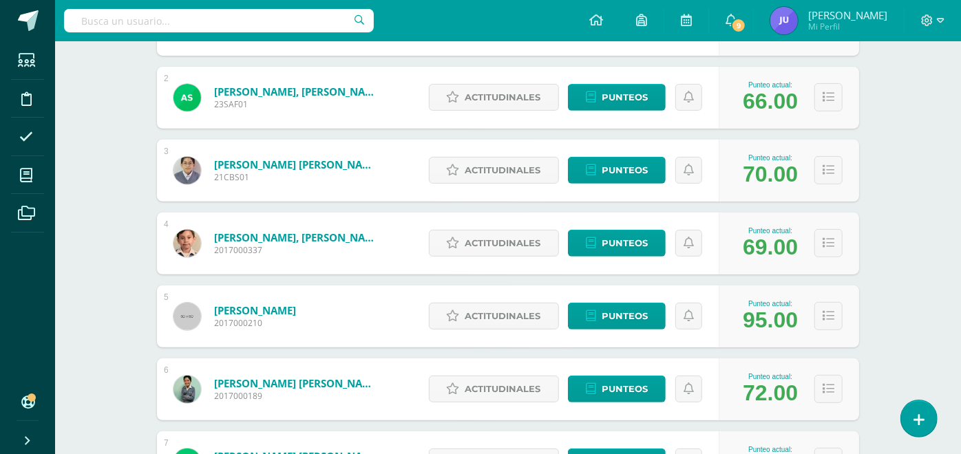
drag, startPoint x: 743, startPoint y: 240, endPoint x: 769, endPoint y: 244, distance: 26.5
click at [769, 244] on div "Punteo actual: 69.00" at bounding box center [770, 243] width 69 height 33
click at [769, 244] on div "69.00" at bounding box center [770, 247] width 55 height 25
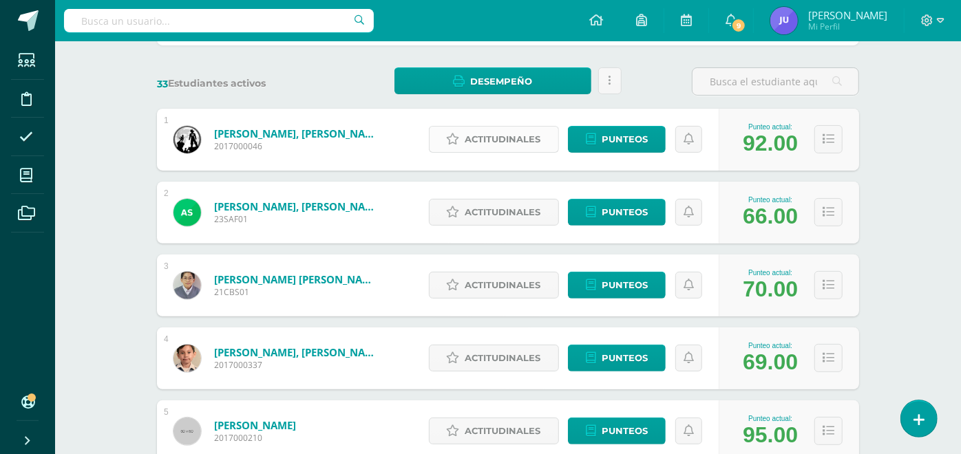
scroll to position [0, 0]
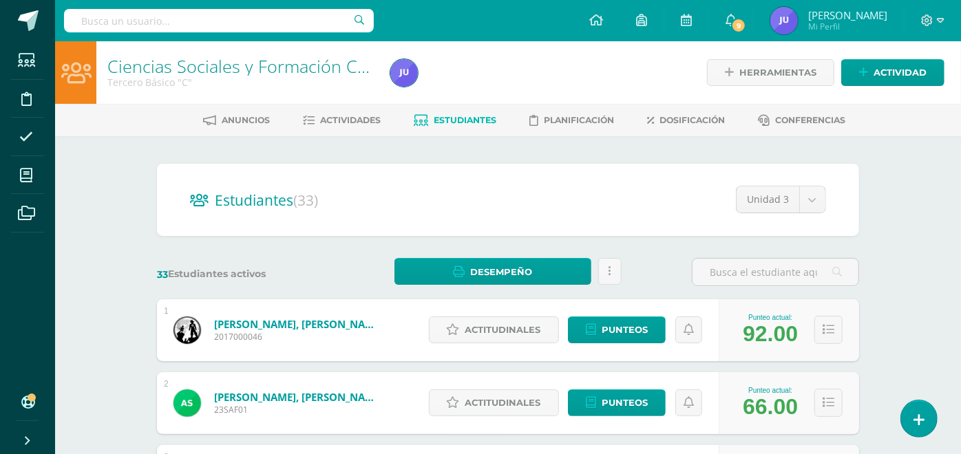
click at [338, 107] on div "Anuncios Actividades Estudiantes Planificación Dosificación Conferencias" at bounding box center [524, 120] width 939 height 32
click at [339, 109] on link "Actividades" at bounding box center [343, 120] width 78 height 22
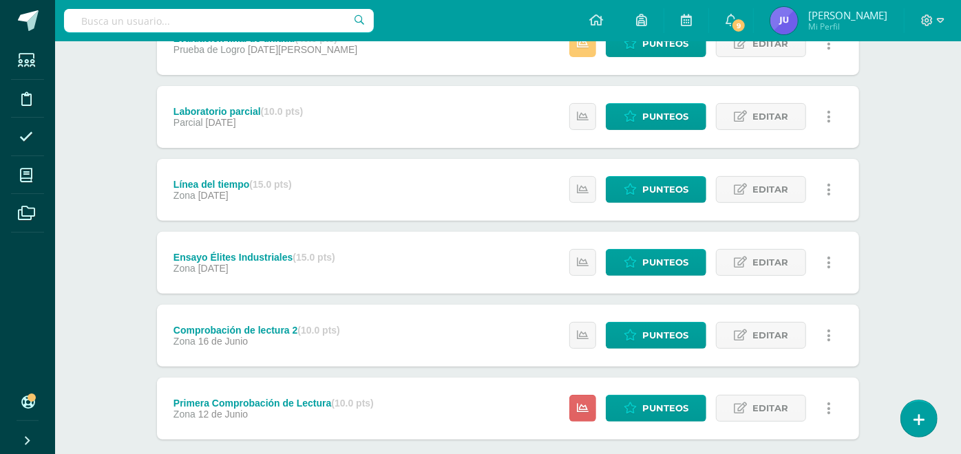
scroll to position [139, 0]
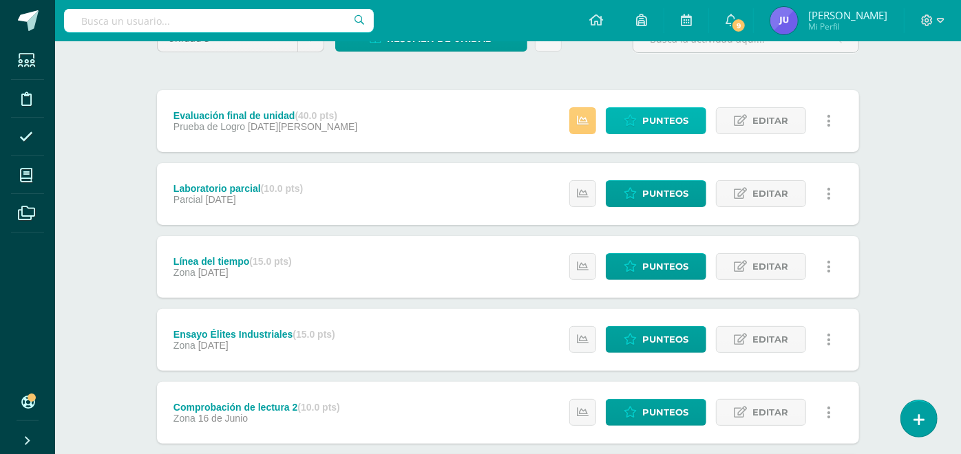
click at [637, 119] on icon at bounding box center [630, 121] width 13 height 12
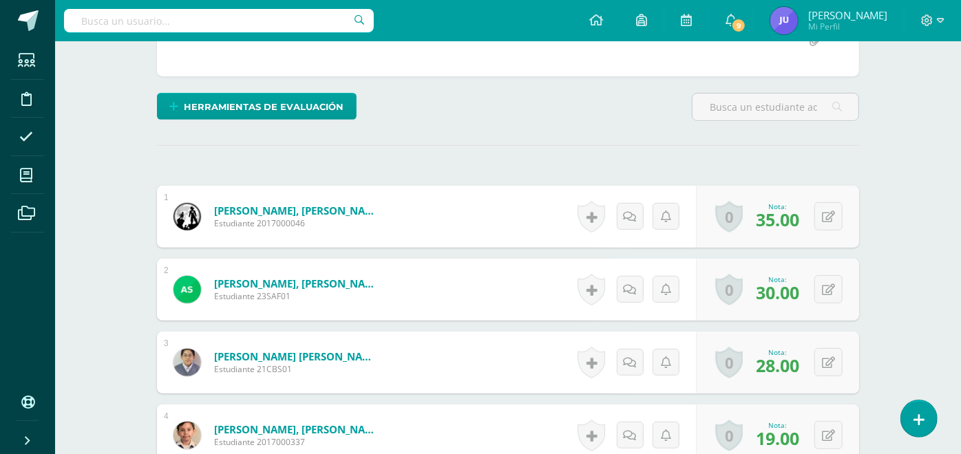
scroll to position [459, 0]
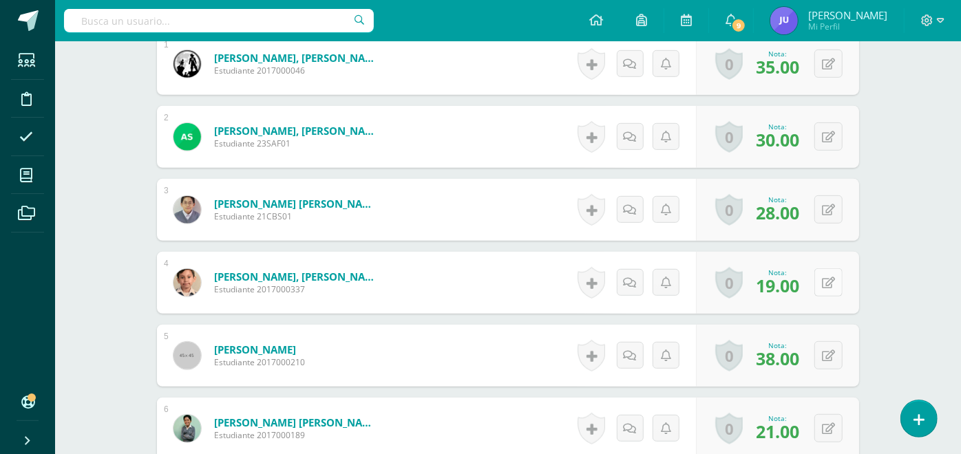
click at [832, 277] on icon at bounding box center [828, 283] width 13 height 12
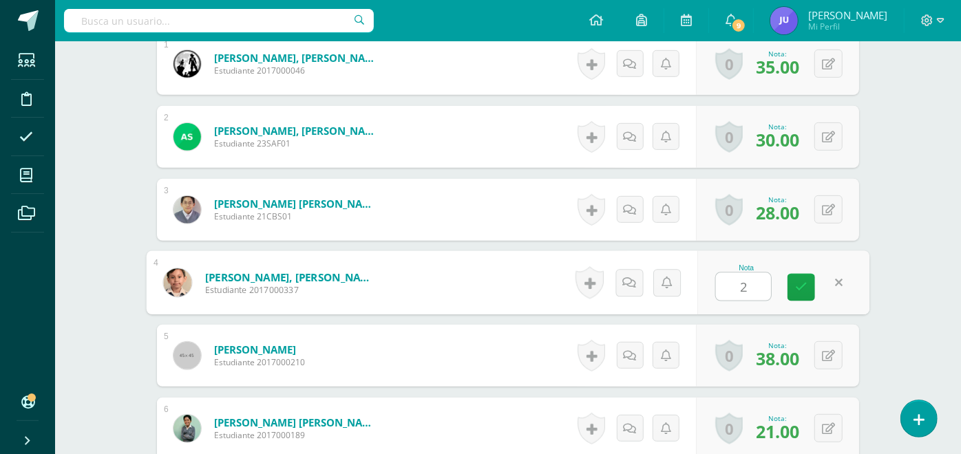
type input "20"
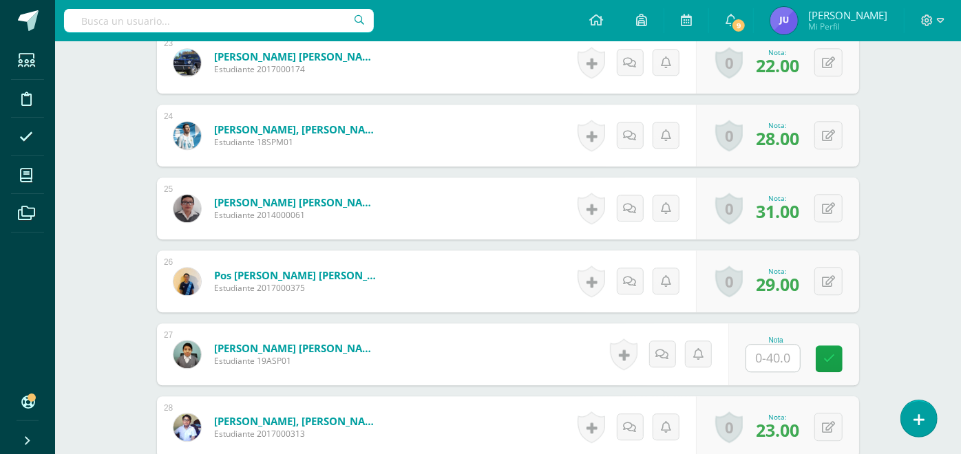
scroll to position [2218, 0]
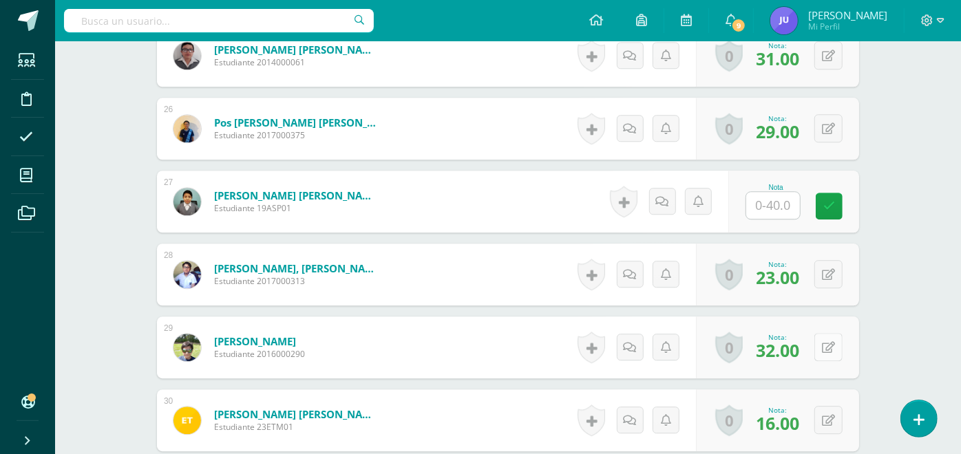
click at [834, 343] on icon at bounding box center [828, 348] width 13 height 12
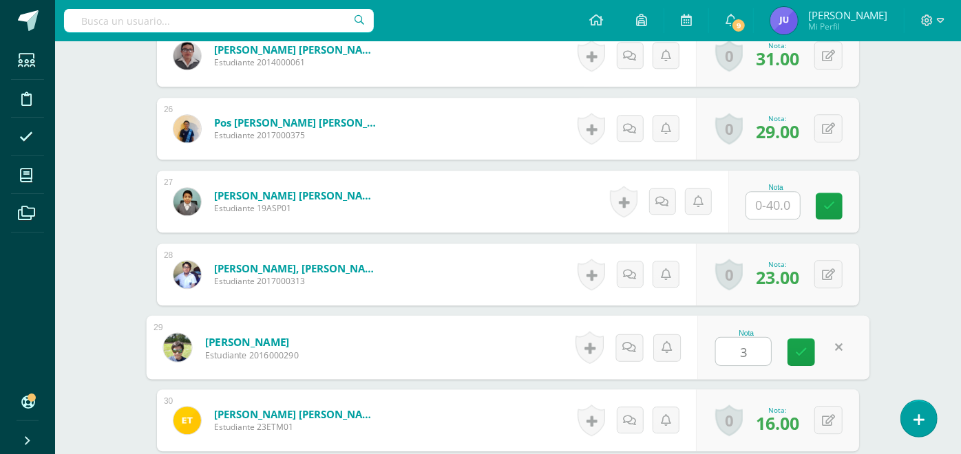
type input "37"
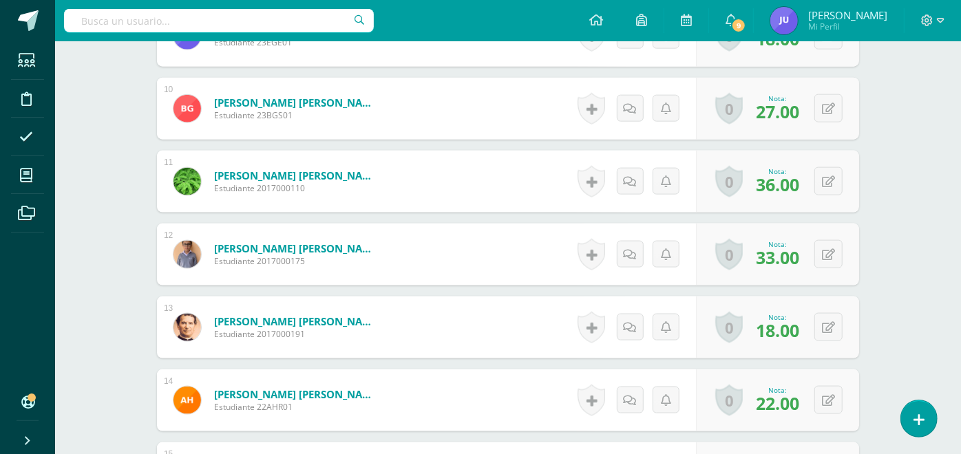
scroll to position [1147, 0]
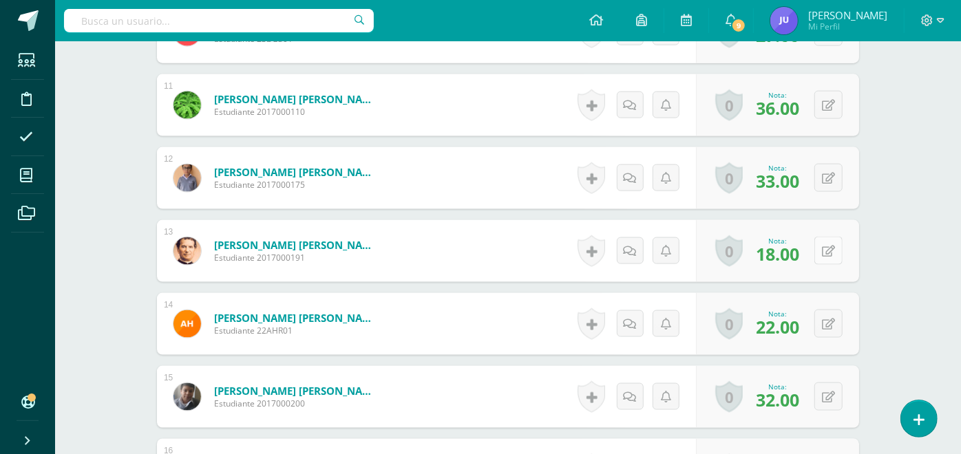
click at [836, 242] on button at bounding box center [828, 251] width 28 height 28
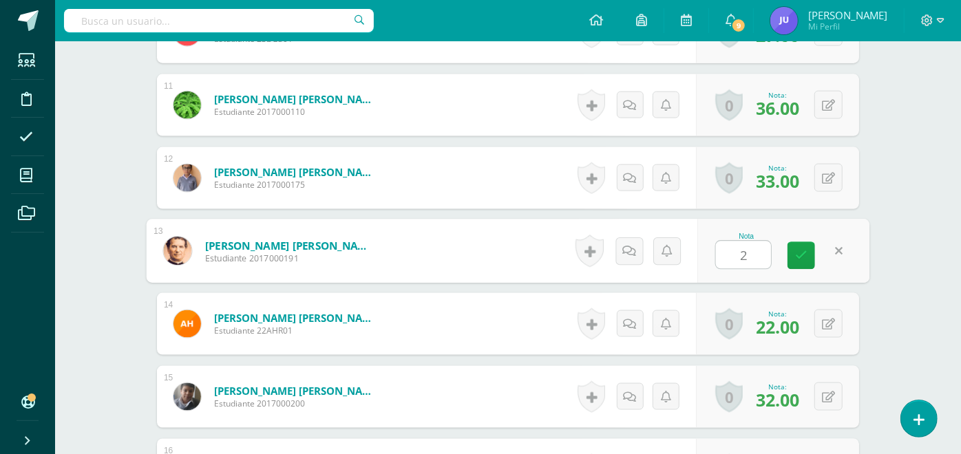
type input "20"
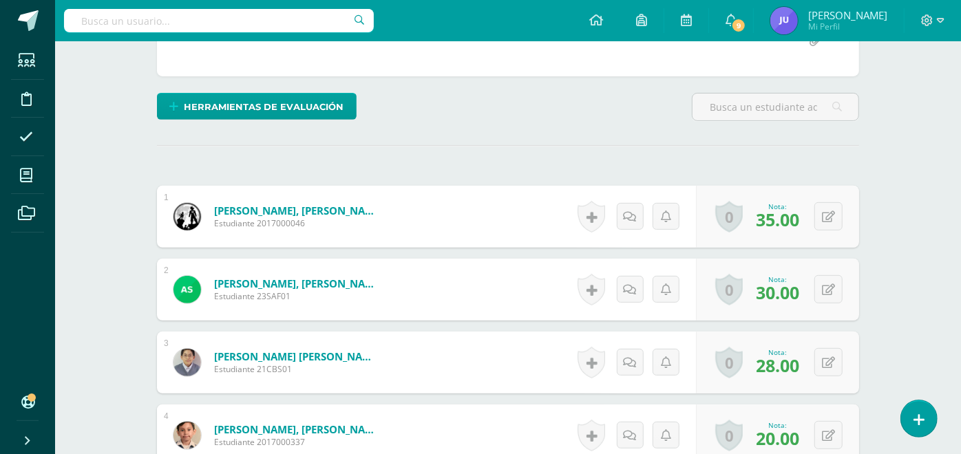
scroll to position [0, 0]
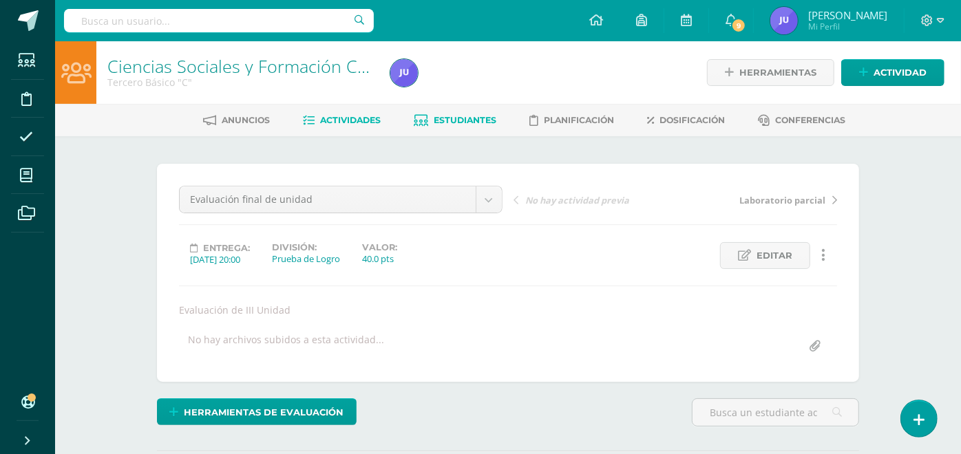
click at [474, 120] on span "Estudiantes" at bounding box center [465, 120] width 63 height 10
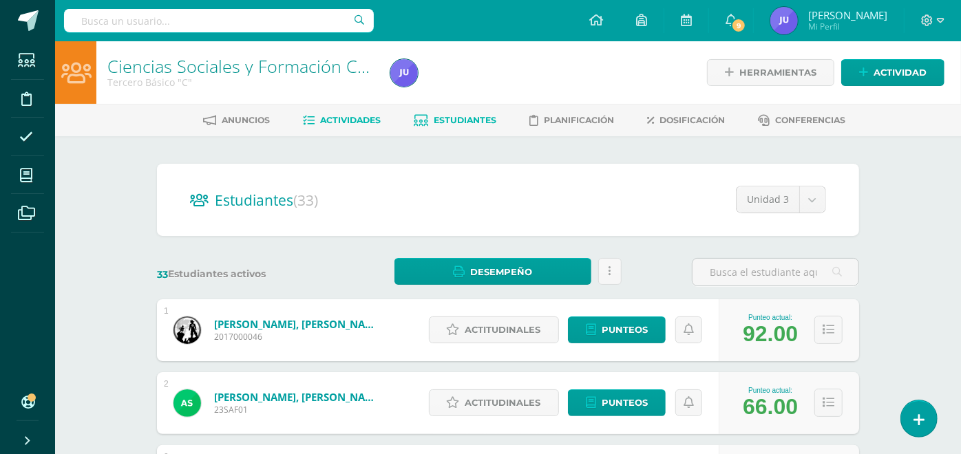
click at [326, 115] on span "Actividades" at bounding box center [351, 120] width 61 height 10
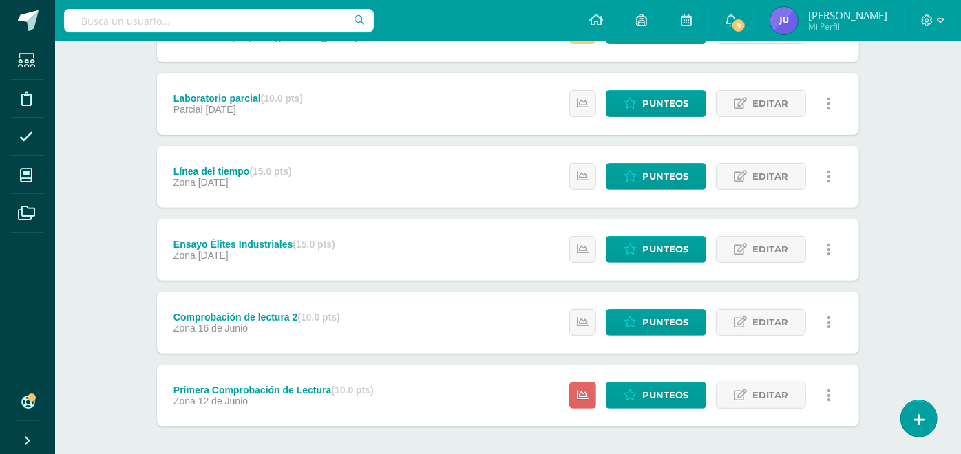
scroll to position [153, 0]
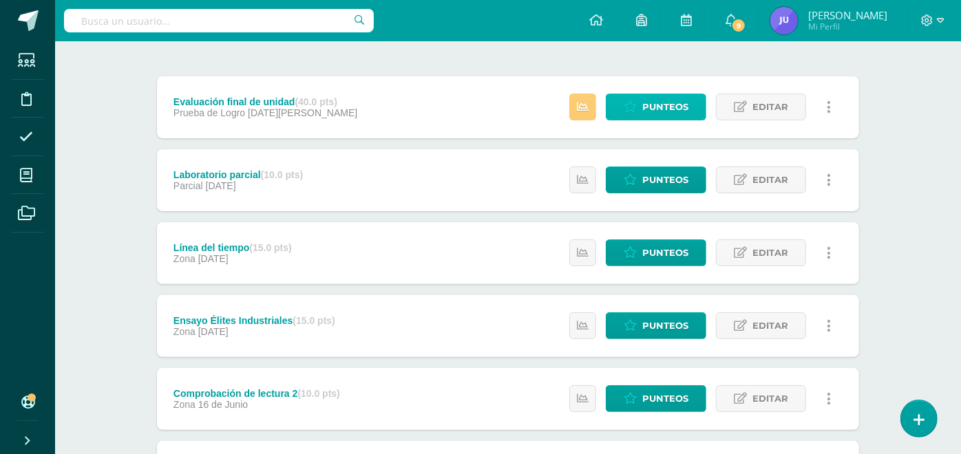
click at [647, 109] on span "Punteos" at bounding box center [665, 106] width 46 height 25
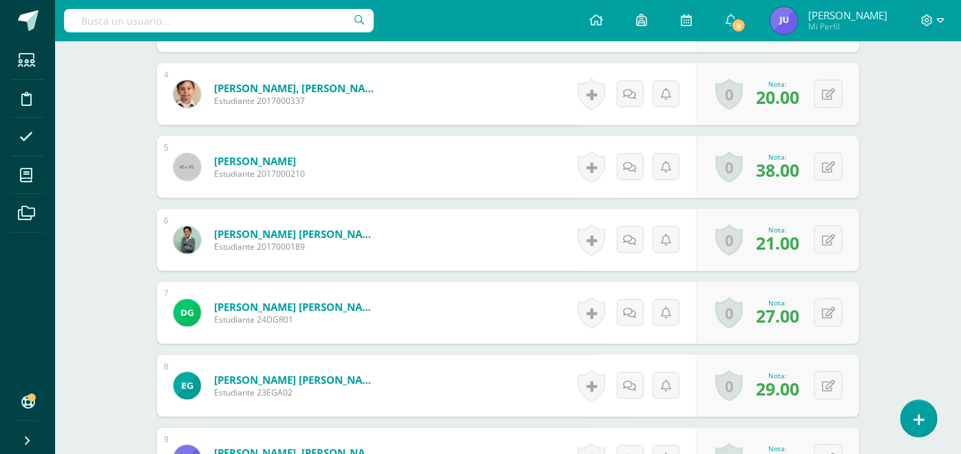
scroll to position [877, 0]
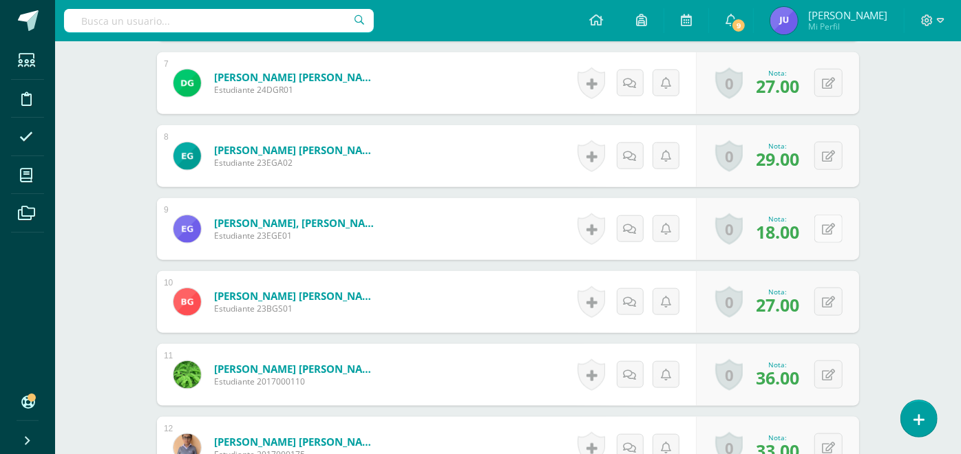
click at [835, 230] on button at bounding box center [828, 229] width 28 height 28
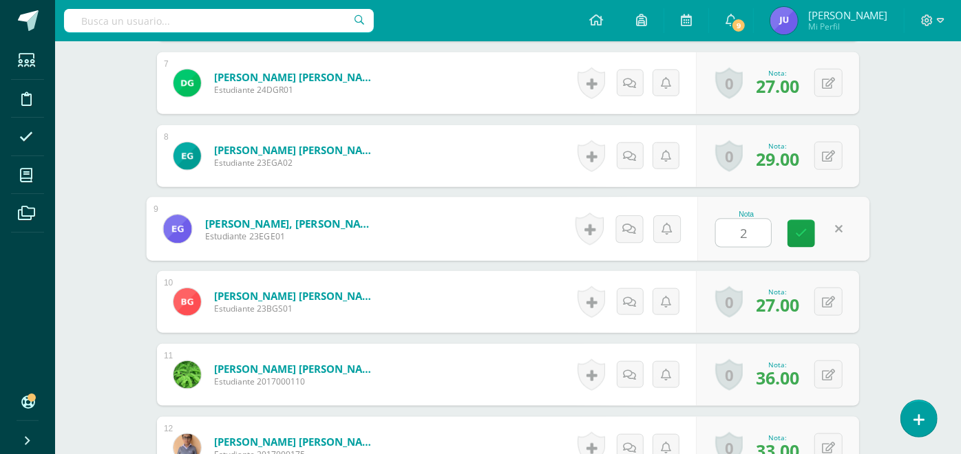
type input "23"
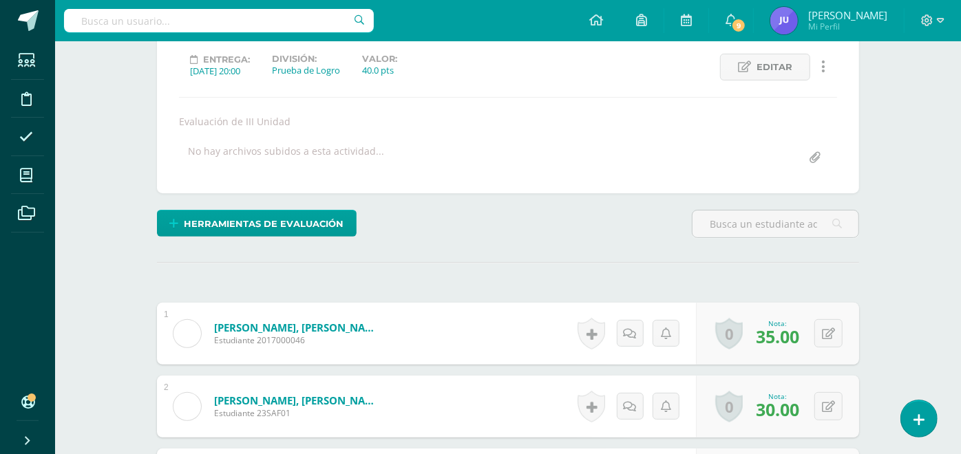
scroll to position [0, 0]
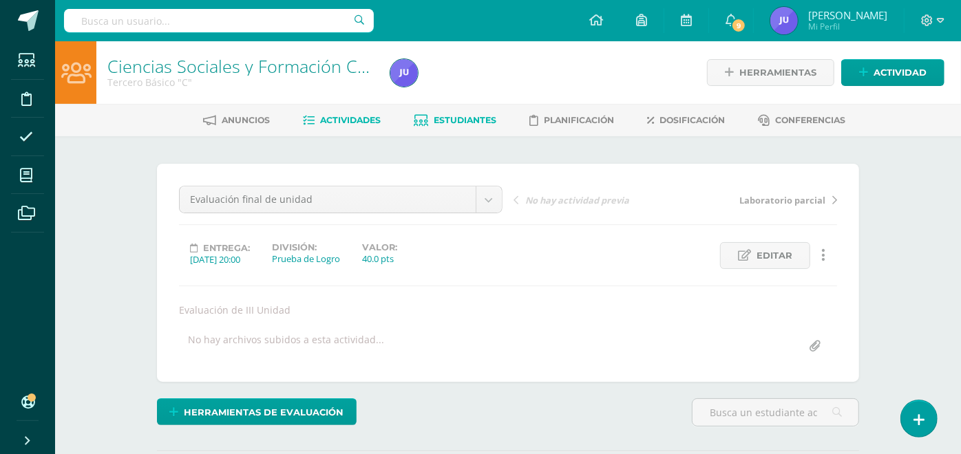
click at [436, 123] on span "Estudiantes" at bounding box center [465, 120] width 63 height 10
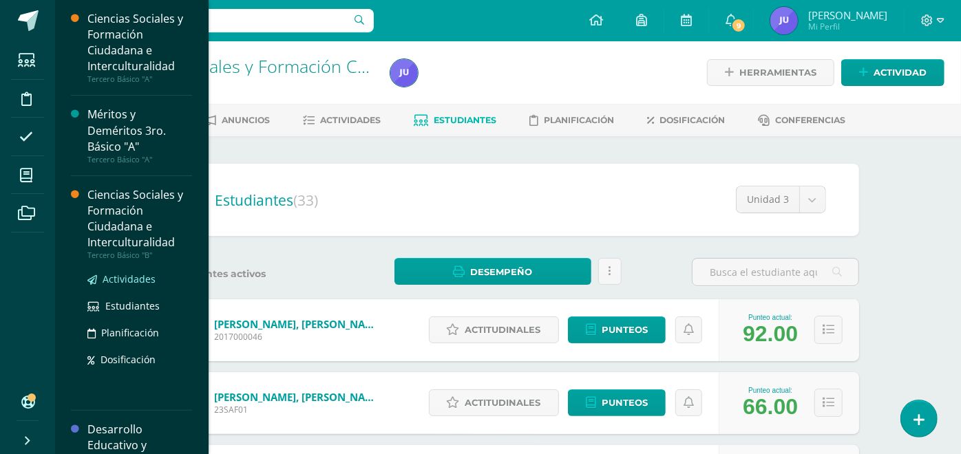
scroll to position [76, 0]
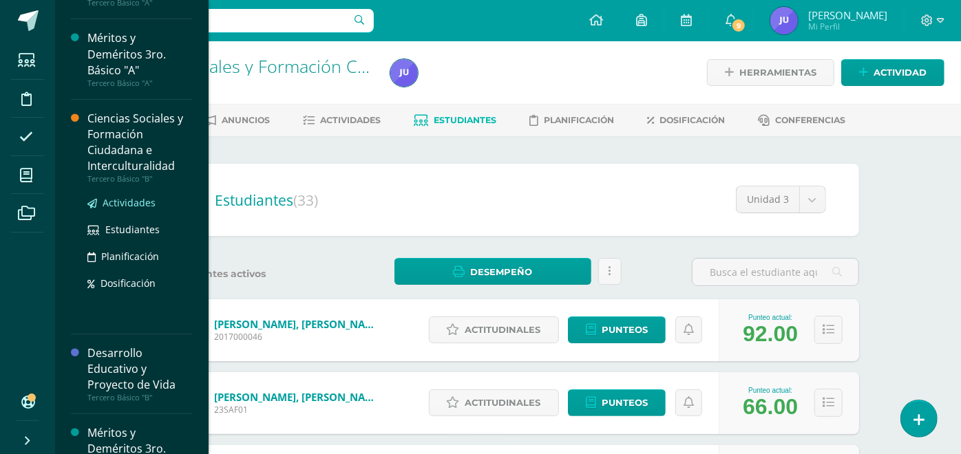
click at [131, 204] on span "Actividades" at bounding box center [129, 202] width 53 height 13
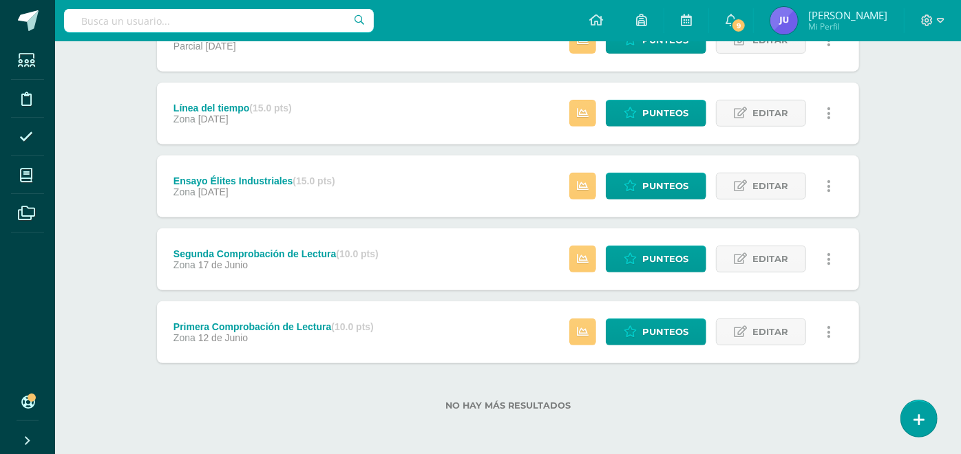
scroll to position [139, 0]
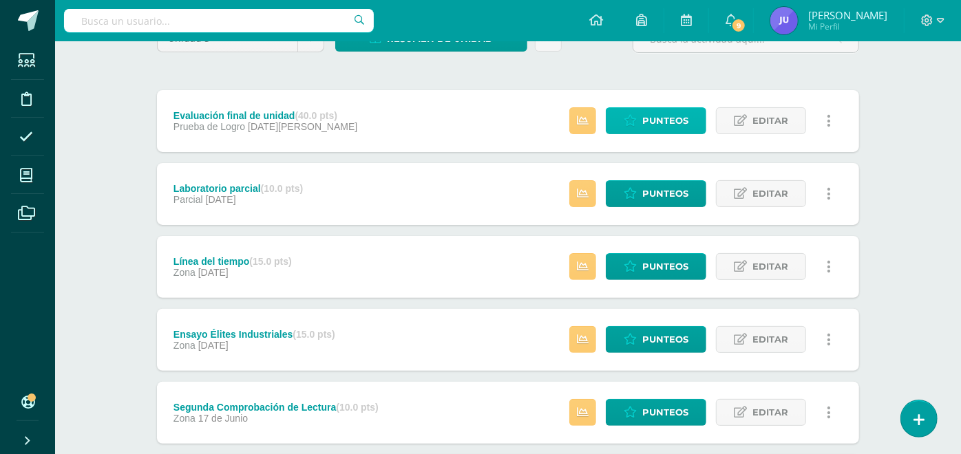
click at [664, 108] on span "Punteos" at bounding box center [665, 120] width 46 height 25
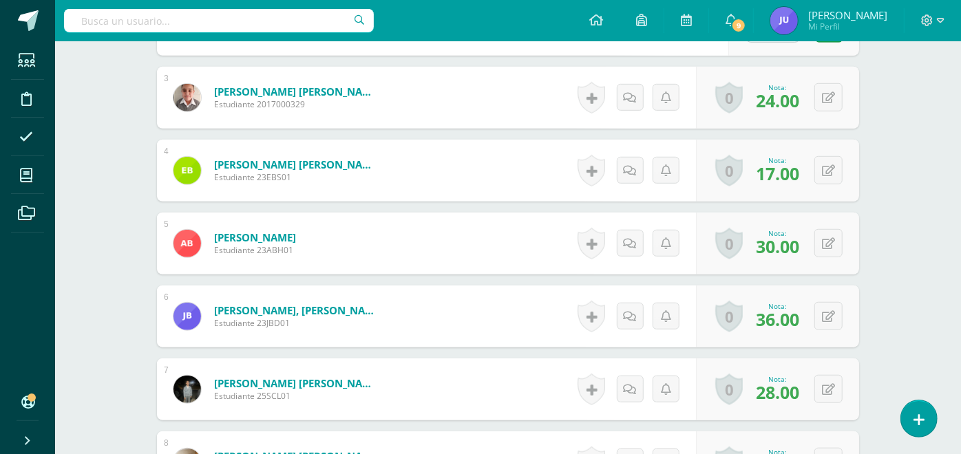
scroll to position [724, 0]
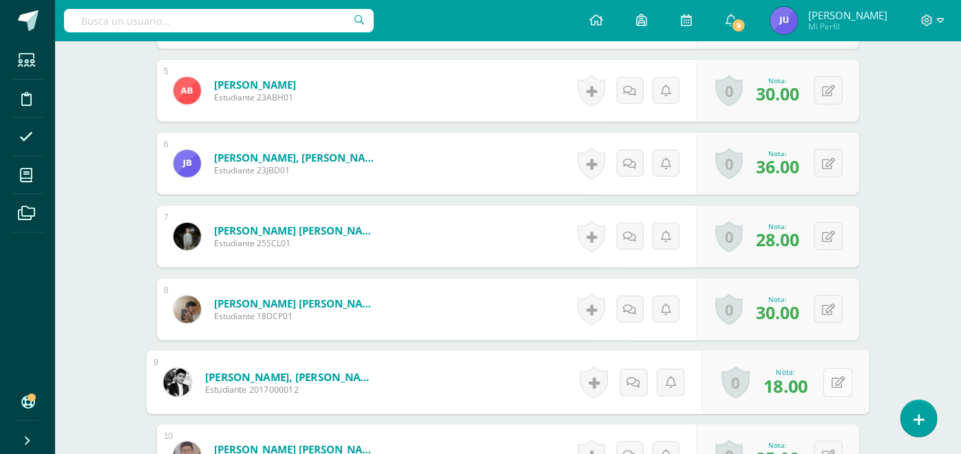
click at [826, 378] on button at bounding box center [837, 382] width 29 height 29
type input "20"
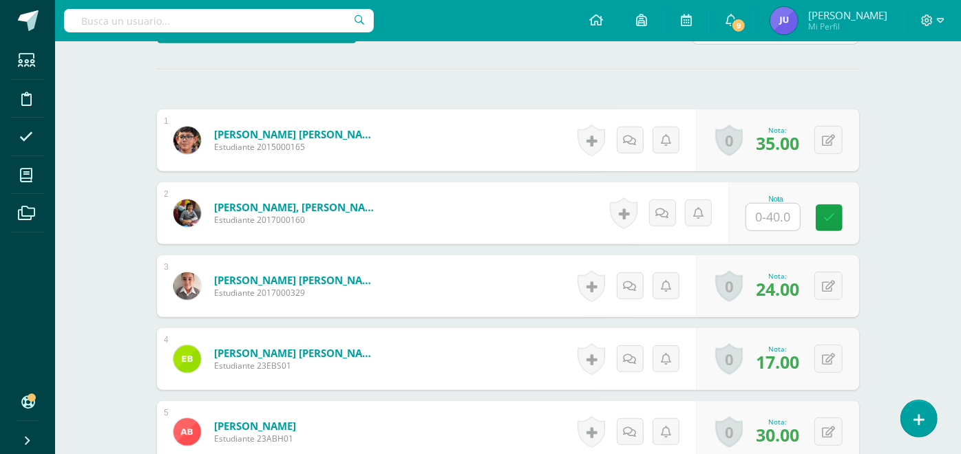
scroll to position [459, 0]
